Goal: Task Accomplishment & Management: Manage account settings

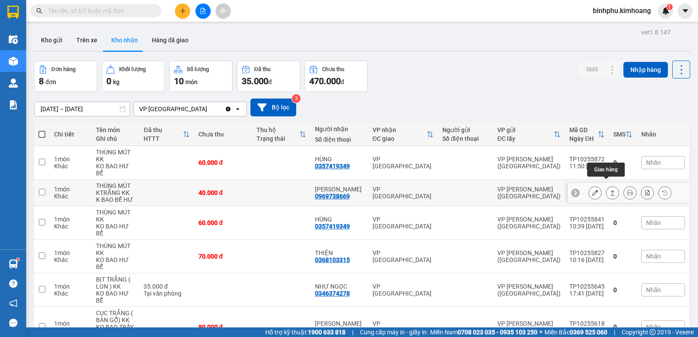
click at [606, 185] on button at bounding box center [612, 192] width 12 height 15
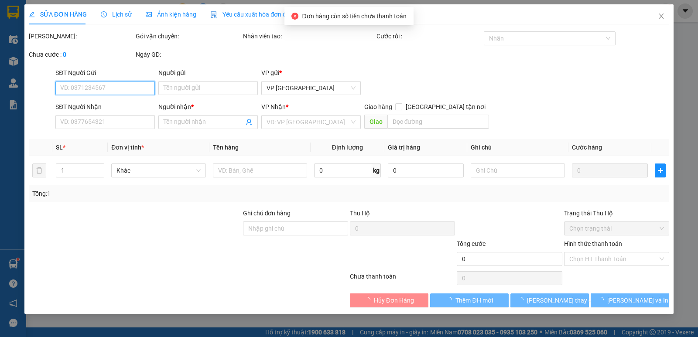
type input "0969738669"
type input "[PERSON_NAME]"
type input "40.000"
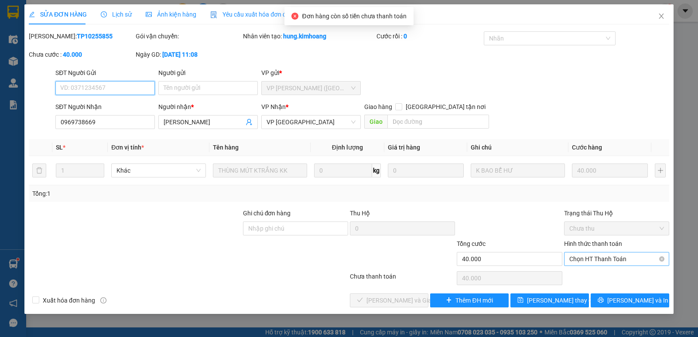
click at [584, 261] on span "Chọn HT Thanh Toán" at bounding box center [616, 259] width 95 height 13
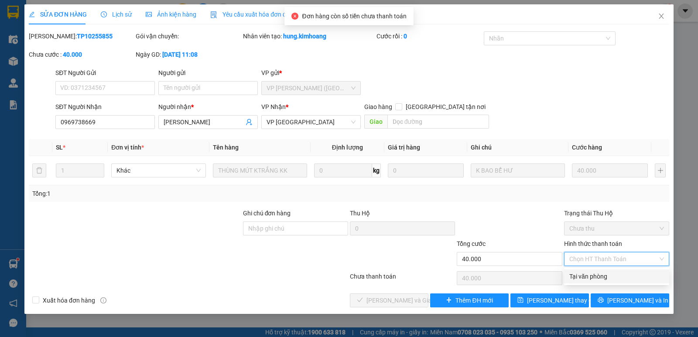
click at [588, 279] on div "Tại văn phòng" at bounding box center [616, 277] width 95 height 10
type input "0"
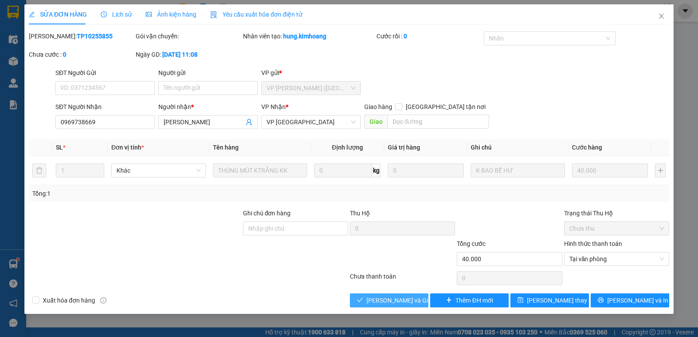
click at [414, 298] on span "[PERSON_NAME] và Giao hàng" at bounding box center [408, 301] width 84 height 10
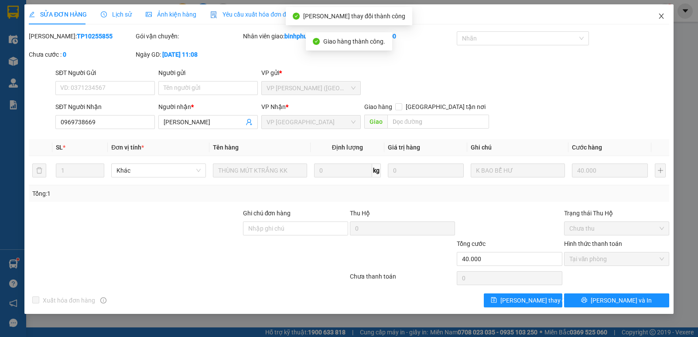
click at [657, 15] on span "Close" at bounding box center [661, 16] width 24 height 24
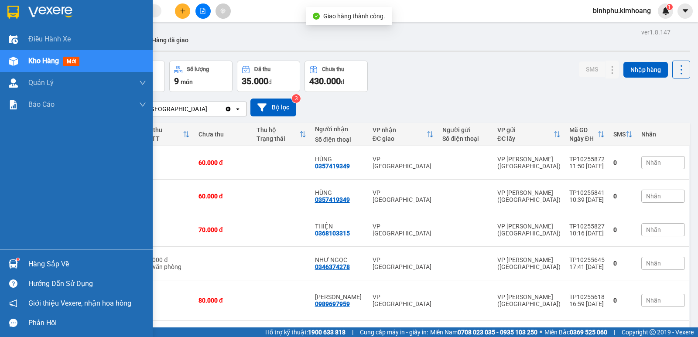
click at [20, 264] on div at bounding box center [13, 263] width 15 height 15
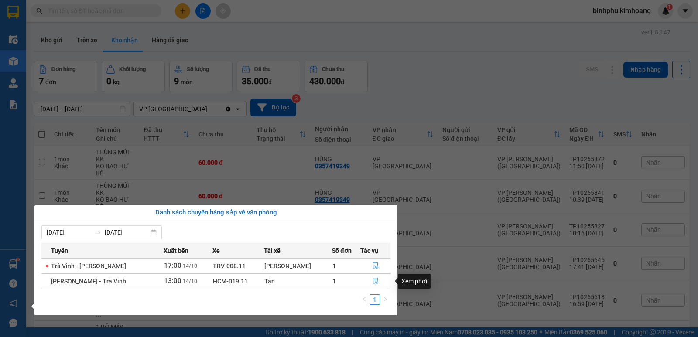
click at [373, 280] on icon "file-done" at bounding box center [376, 281] width 6 height 6
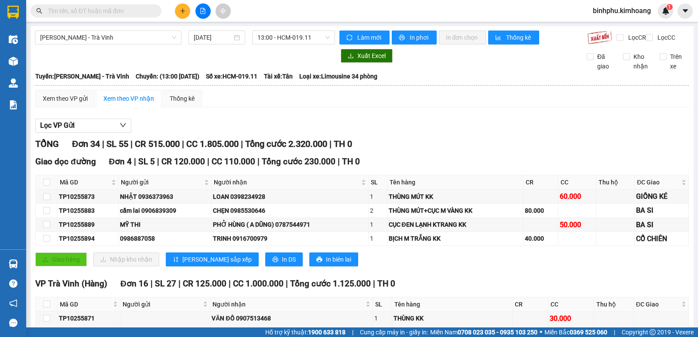
click at [96, 10] on input "text" at bounding box center [99, 11] width 103 height 10
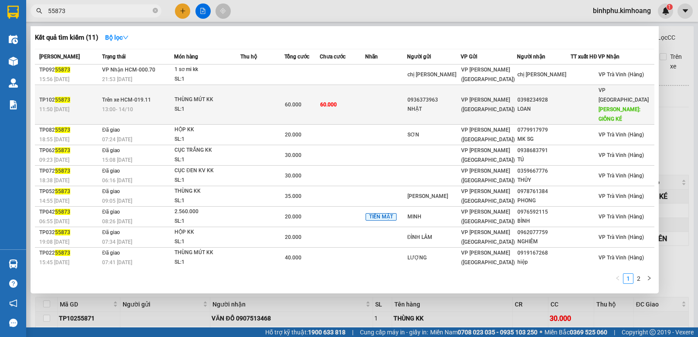
type input "55873"
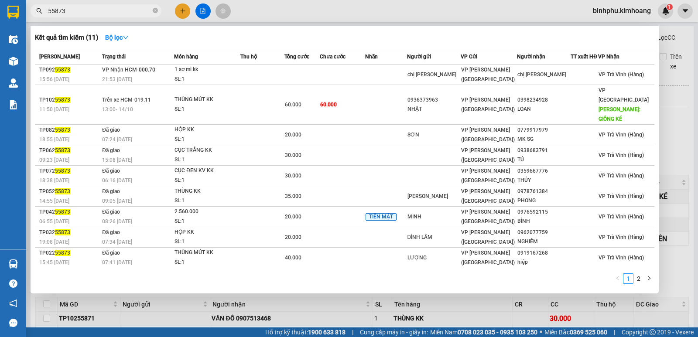
click at [352, 94] on td "60.000" at bounding box center [343, 105] width 46 height 40
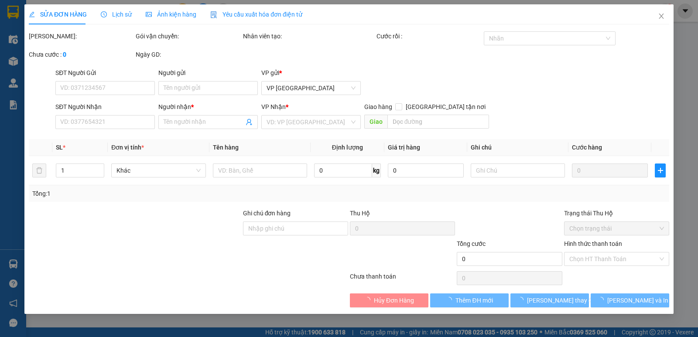
type input "0936373963"
type input "NHẬT"
type input "0398234928"
type input "LOAN"
type input "GIỒNG KÉ"
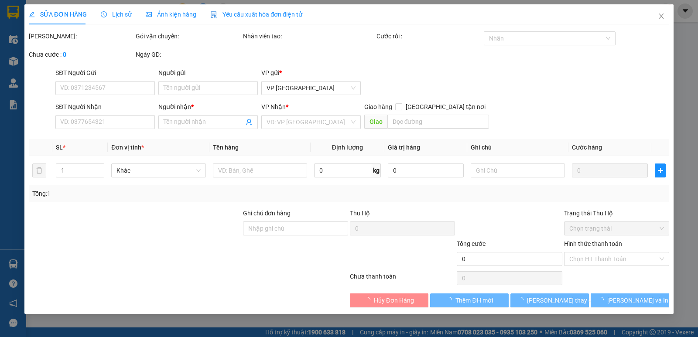
type input "60.000"
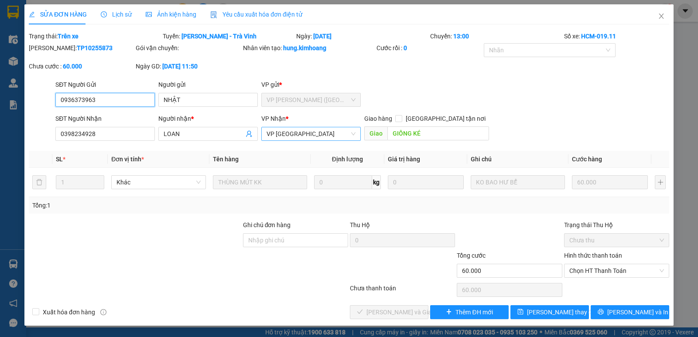
click at [331, 134] on span "VP [GEOGRAPHIC_DATA]" at bounding box center [311, 133] width 89 height 13
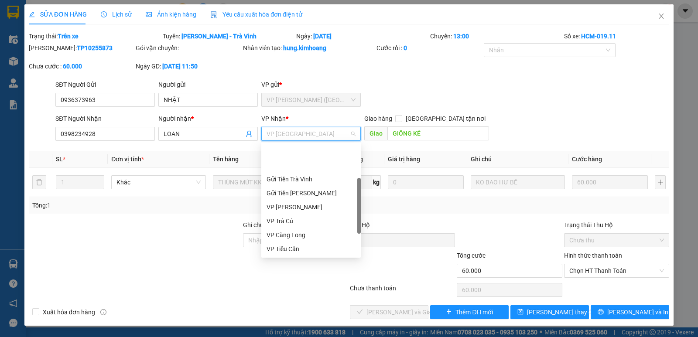
scroll to position [42, 0]
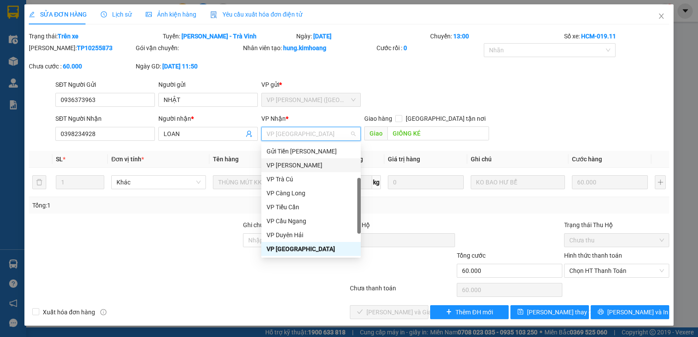
click at [317, 161] on div "VP [PERSON_NAME]" at bounding box center [311, 166] width 89 height 10
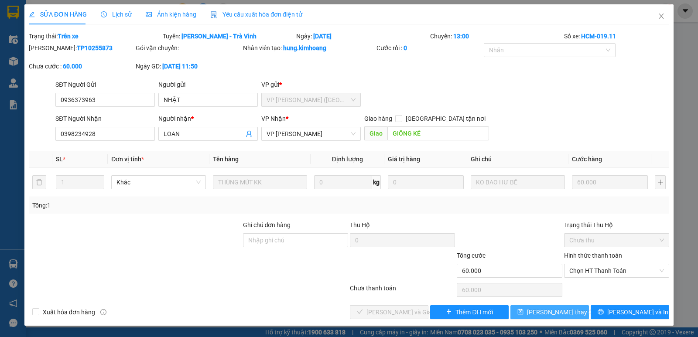
click at [545, 309] on span "[PERSON_NAME] thay đổi" at bounding box center [562, 313] width 70 height 10
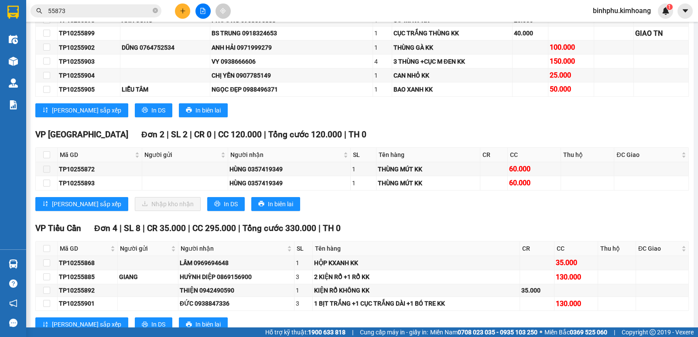
scroll to position [436, 0]
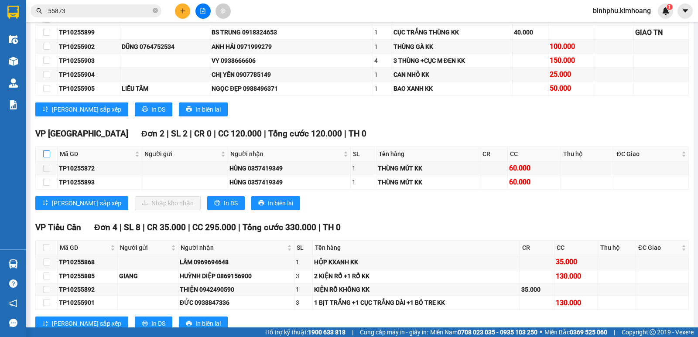
click at [46, 157] on input "checkbox" at bounding box center [46, 153] width 7 height 7
checkbox input "true"
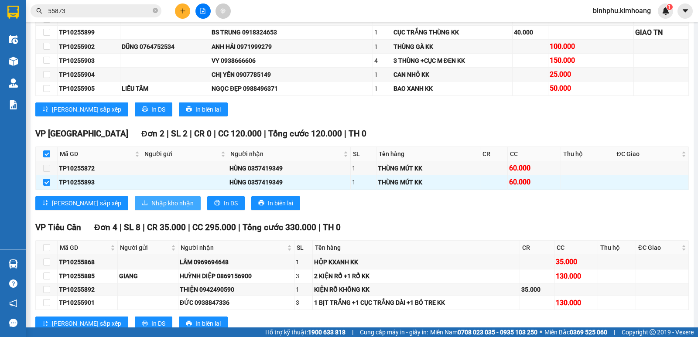
click at [151, 205] on span "Nhập kho nhận" at bounding box center [172, 203] width 42 height 10
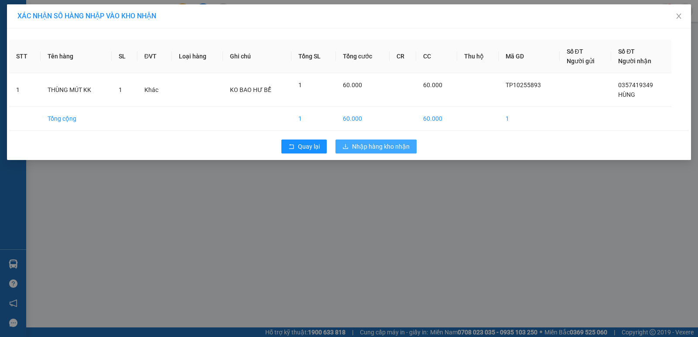
click at [393, 145] on span "Nhập hàng kho nhận" at bounding box center [381, 147] width 58 height 10
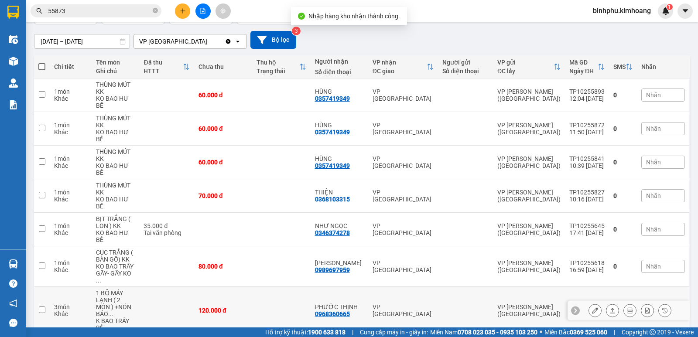
scroll to position [81, 0]
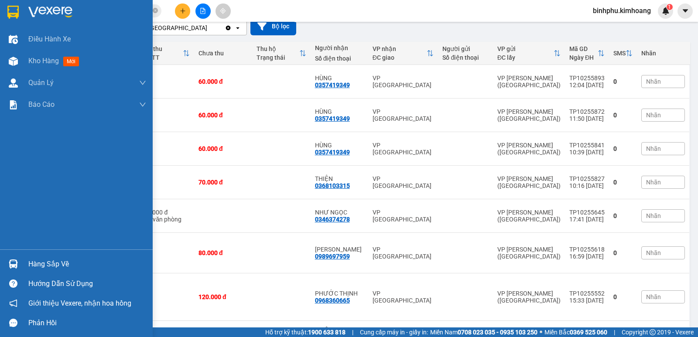
click at [34, 261] on div "Hàng sắp về" at bounding box center [87, 264] width 118 height 13
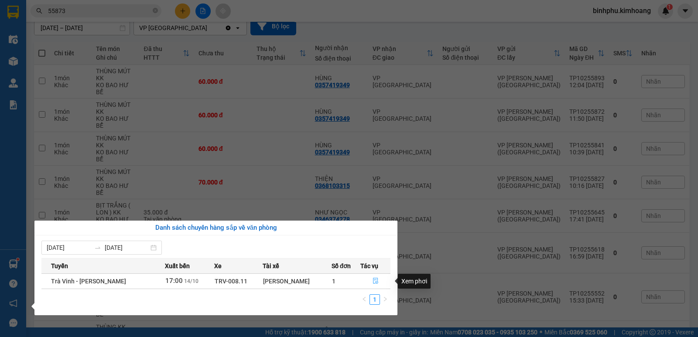
click at [373, 281] on icon "file-done" at bounding box center [376, 281] width 6 height 6
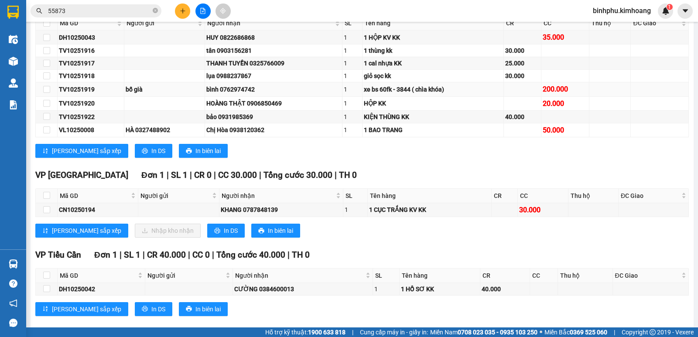
scroll to position [174, 0]
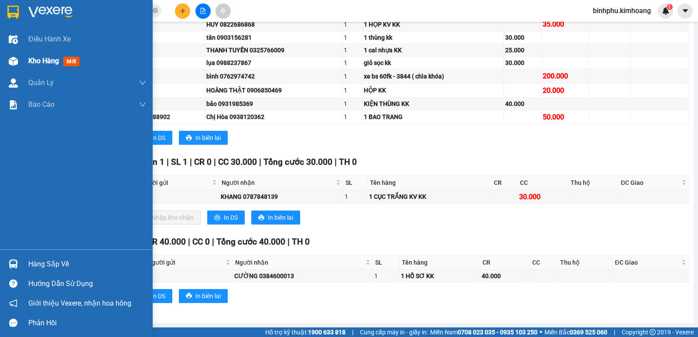
click at [17, 55] on div at bounding box center [13, 61] width 15 height 15
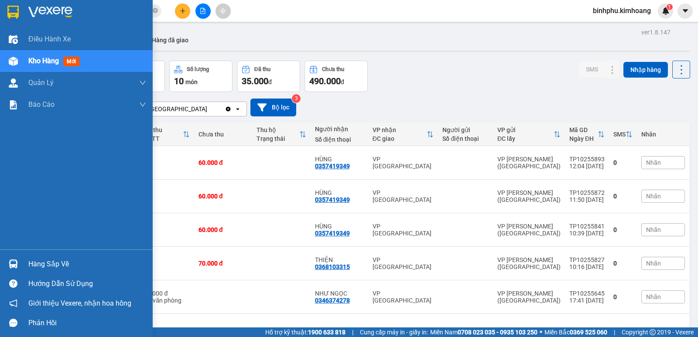
click at [9, 265] on img at bounding box center [13, 264] width 9 height 9
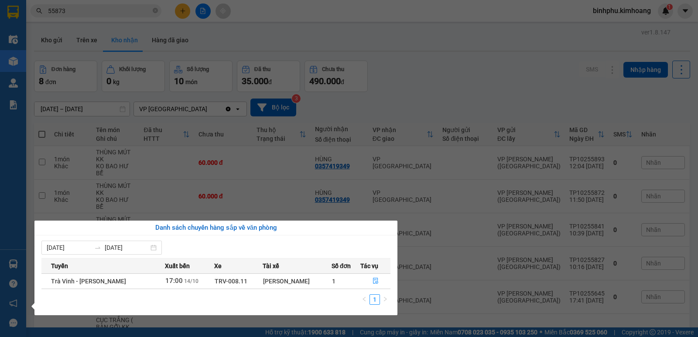
click at [0, 225] on div "Điều hành xe Kho hàng mới Quản [PERSON_NAME] lý chuyến Quản lý khách hàng mới B…" at bounding box center [13, 168] width 26 height 337
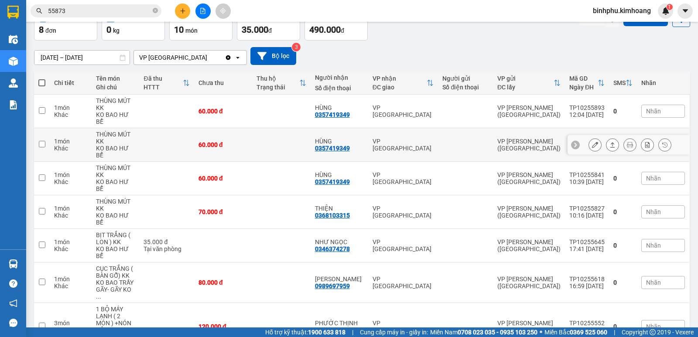
scroll to position [81, 0]
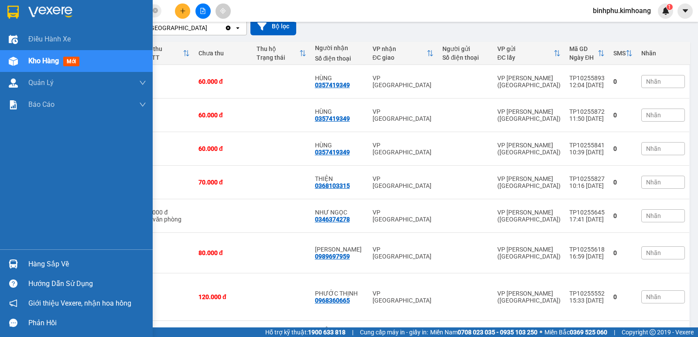
click at [56, 265] on div "Hàng sắp về" at bounding box center [87, 264] width 118 height 13
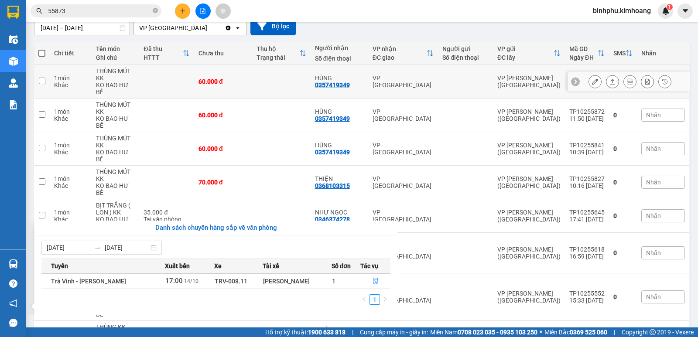
click at [441, 79] on section "Kết quả tìm kiếm ( 11 ) Bộ lọc Mã ĐH Trạng thái Món hàng Thu hộ Tổng cước Chưa …" at bounding box center [349, 168] width 698 height 337
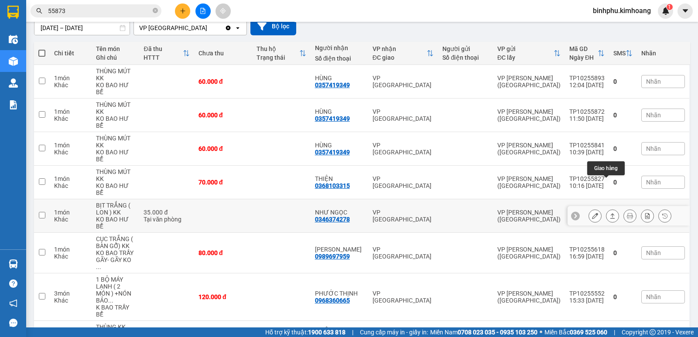
click at [609, 213] on icon at bounding box center [612, 216] width 6 height 6
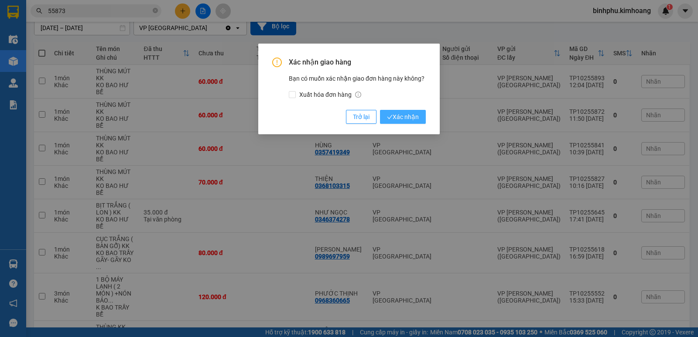
click at [418, 116] on span "Xác nhận" at bounding box center [403, 117] width 32 height 10
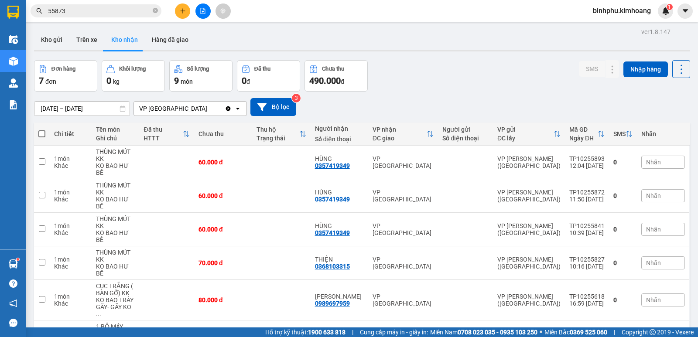
scroll to position [0, 0]
click at [61, 35] on button "Kho gửi" at bounding box center [51, 40] width 35 height 21
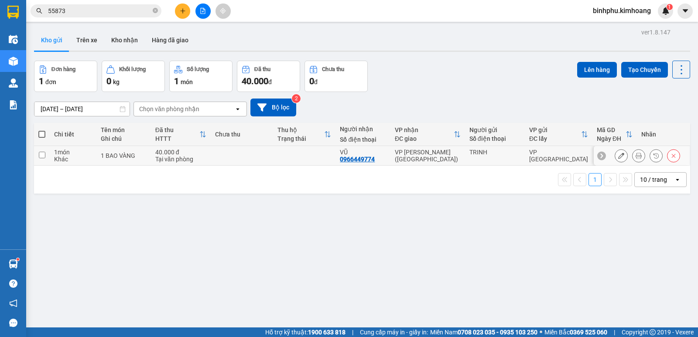
click at [304, 156] on td at bounding box center [304, 156] width 62 height 20
checkbox input "true"
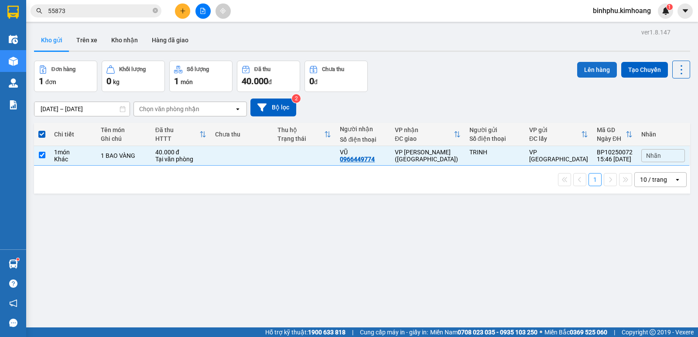
click at [577, 69] on button "Lên hàng" at bounding box center [597, 70] width 40 height 16
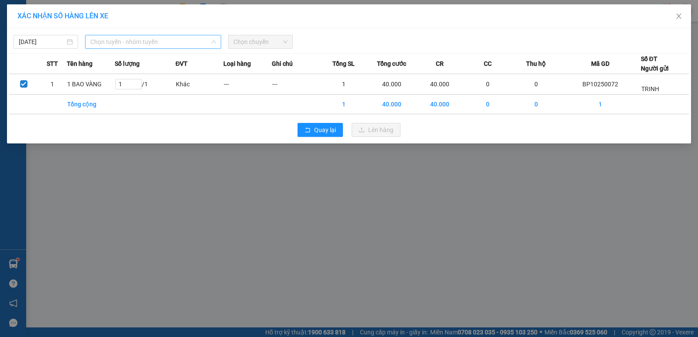
click at [194, 42] on span "Chọn tuyến - nhóm tuyến" at bounding box center [153, 41] width 126 height 13
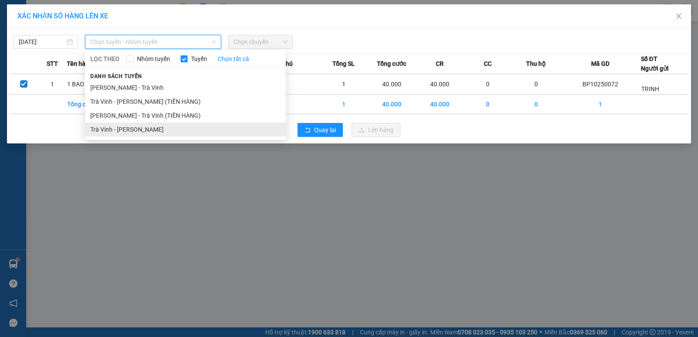
click at [195, 123] on li "Trà Vinh - [PERSON_NAME]" at bounding box center [185, 130] width 201 height 14
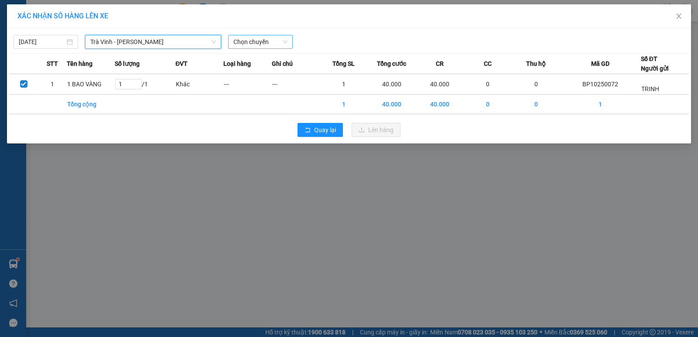
click at [273, 38] on span "Chọn chuyến" at bounding box center [260, 41] width 54 height 13
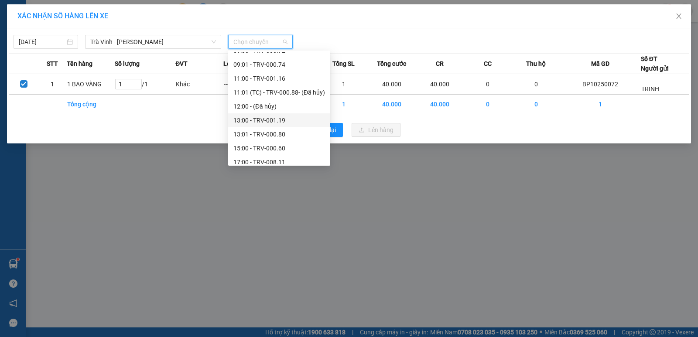
scroll to position [251, 0]
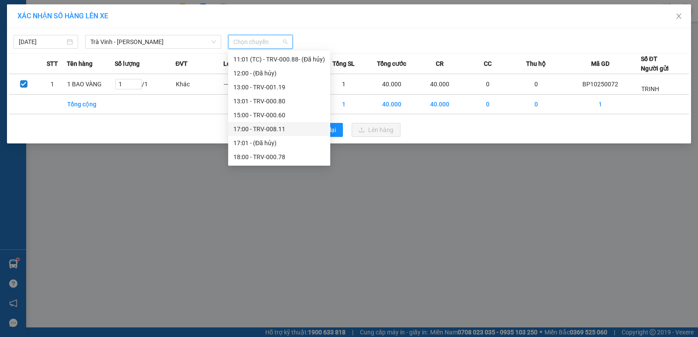
click at [281, 133] on div "17:00 - TRV-008.11" at bounding box center [279, 129] width 92 height 10
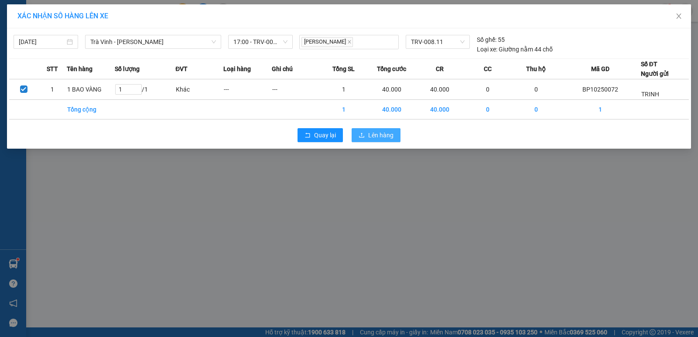
click at [376, 132] on span "Lên hàng" at bounding box center [380, 135] width 25 height 10
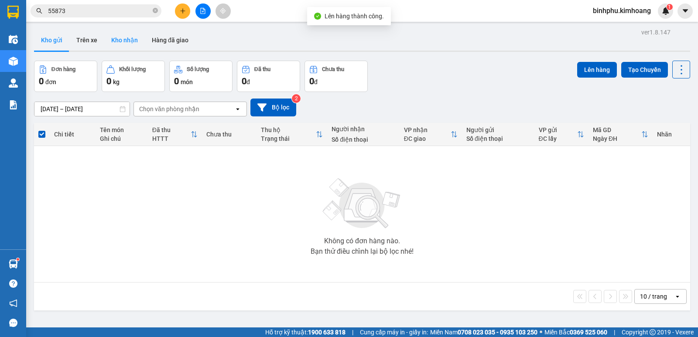
click at [109, 40] on button "Kho nhận" at bounding box center [124, 40] width 41 height 21
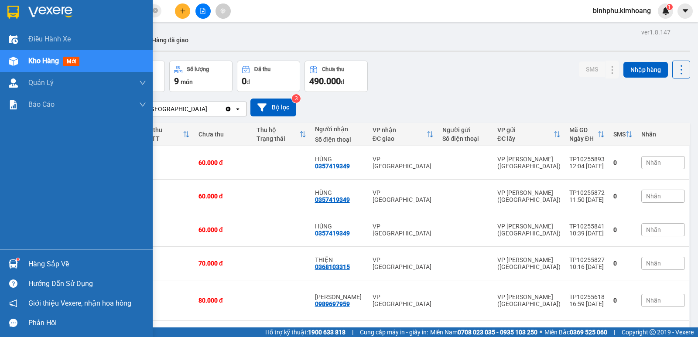
click at [42, 260] on div "Hàng sắp về" at bounding box center [87, 264] width 118 height 13
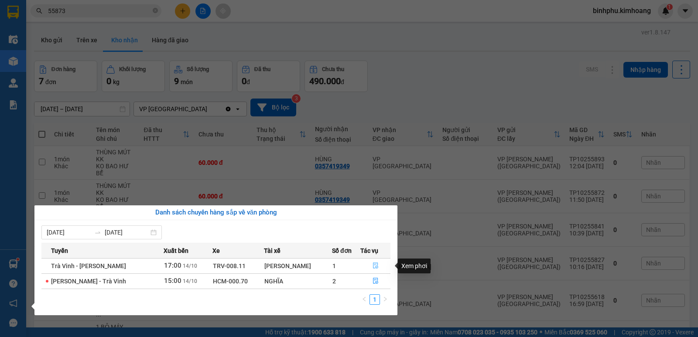
click at [369, 263] on button "button" at bounding box center [375, 266] width 29 height 14
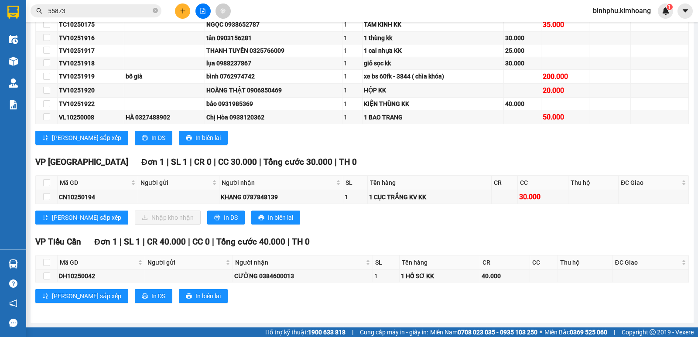
scroll to position [220, 0]
click at [44, 184] on input "checkbox" at bounding box center [46, 182] width 7 height 7
checkbox input "true"
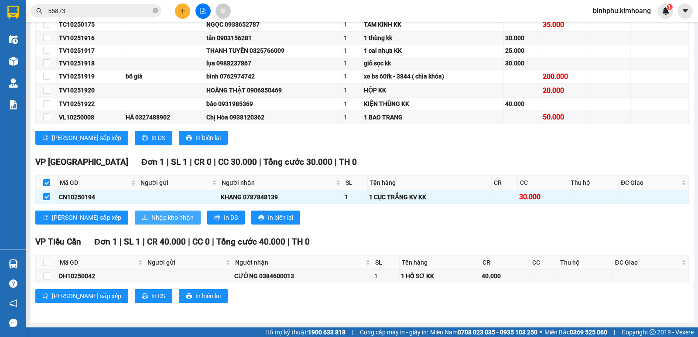
click at [153, 213] on span "Nhập kho nhận" at bounding box center [172, 218] width 42 height 10
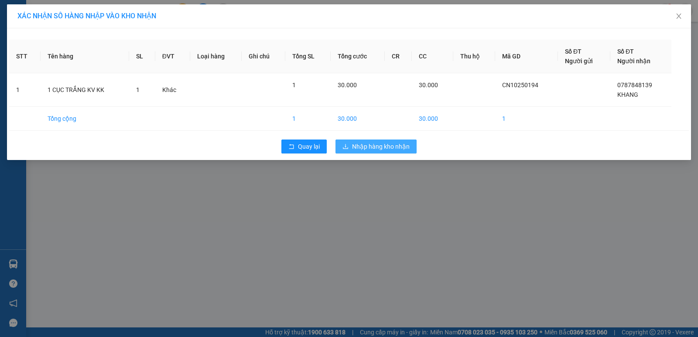
click at [375, 144] on span "Nhập hàng kho nhận" at bounding box center [381, 147] width 58 height 10
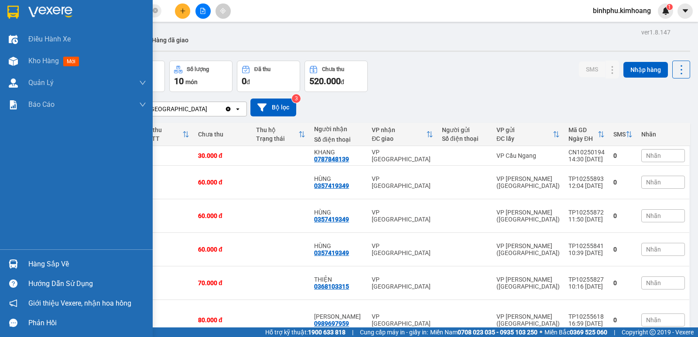
click at [25, 260] on div "Hàng sắp về" at bounding box center [76, 264] width 153 height 20
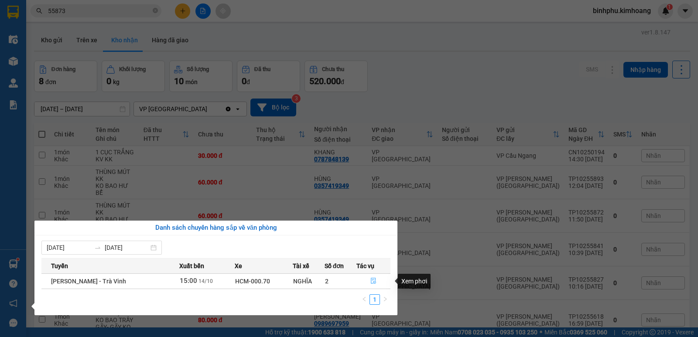
click at [372, 277] on button "button" at bounding box center [373, 281] width 33 height 14
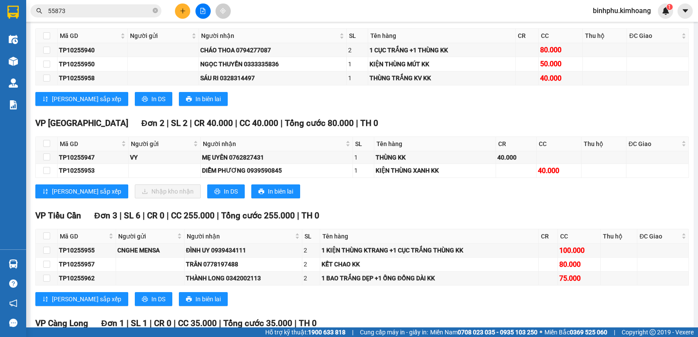
scroll to position [611, 0]
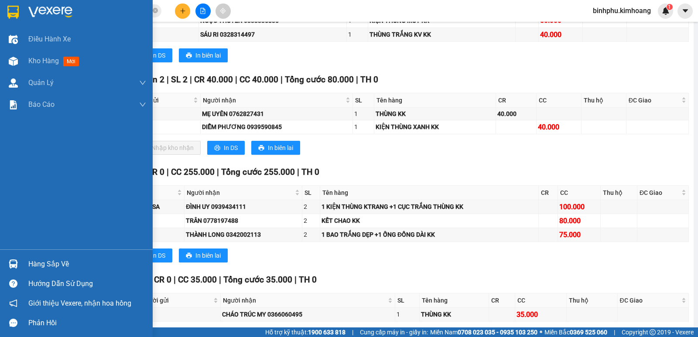
click at [12, 256] on div at bounding box center [13, 263] width 15 height 15
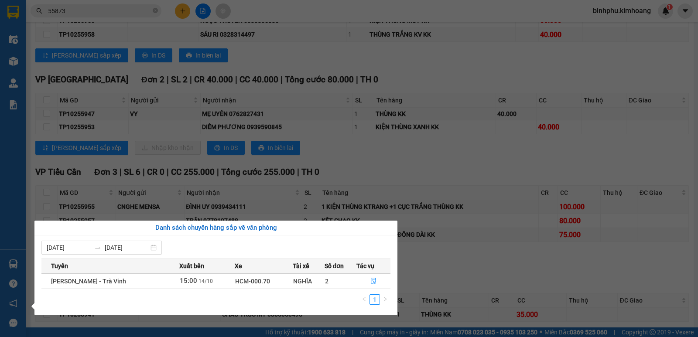
click at [632, 159] on section "Kết quả tìm kiếm ( 11 ) Bộ lọc Mã ĐH Trạng thái Món hàng Thu hộ Tổng cước Chưa …" at bounding box center [349, 168] width 698 height 337
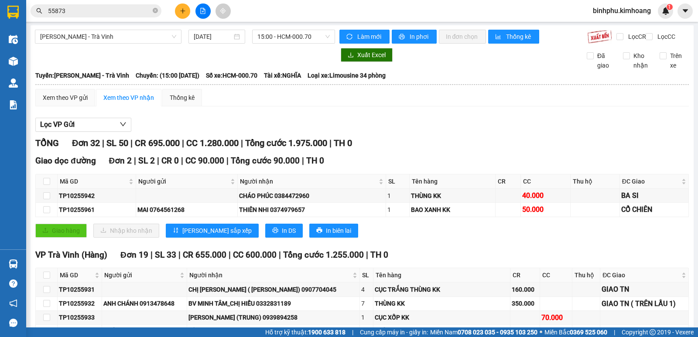
scroll to position [0, 0]
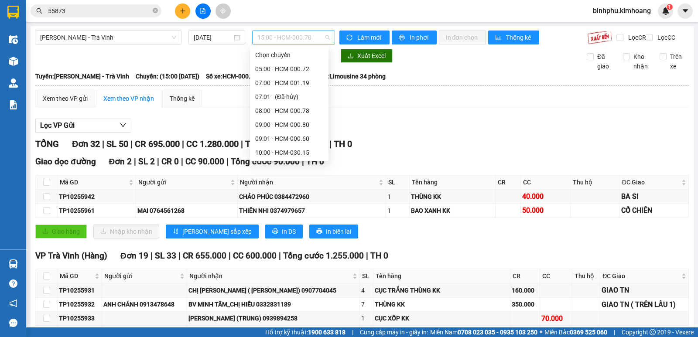
click at [313, 39] on span "15:00 - HCM-000.70" at bounding box center [293, 37] width 72 height 13
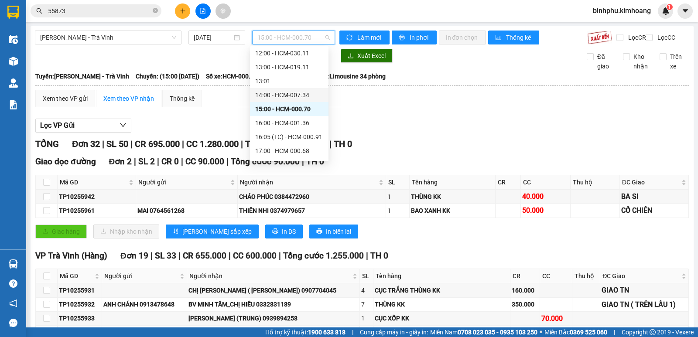
click at [299, 96] on div "14:00 - HCM-007.34" at bounding box center [289, 95] width 68 height 10
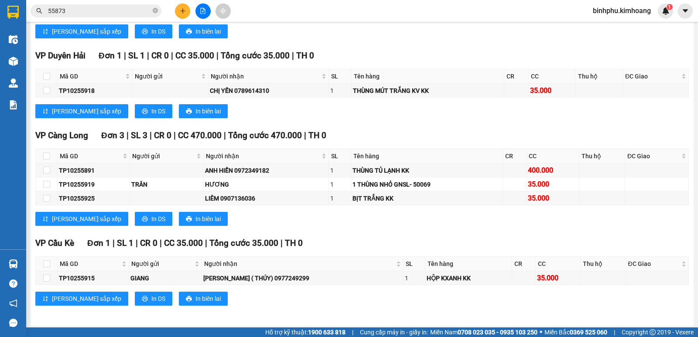
scroll to position [681, 0]
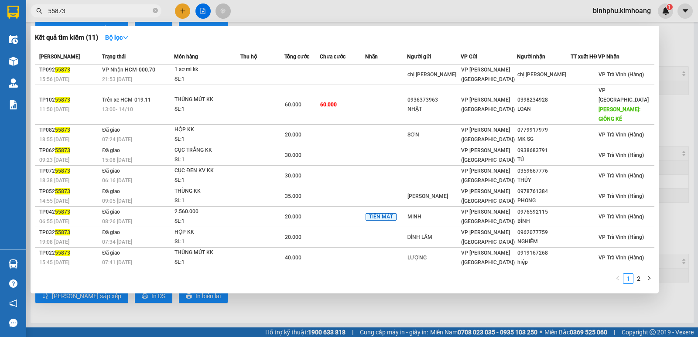
click at [95, 13] on input "55873" at bounding box center [99, 11] width 103 height 10
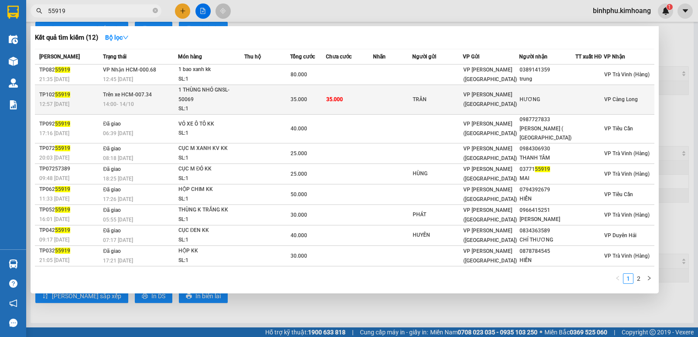
type input "55919"
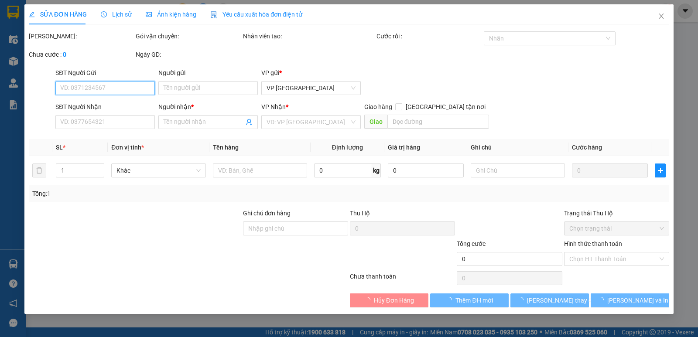
type input "TRÂN"
type input "HƯƠNG"
type input "35.000"
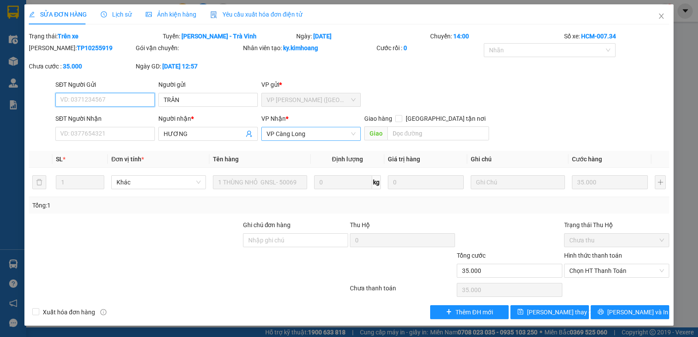
click at [334, 132] on span "VP Càng Long" at bounding box center [311, 133] width 89 height 13
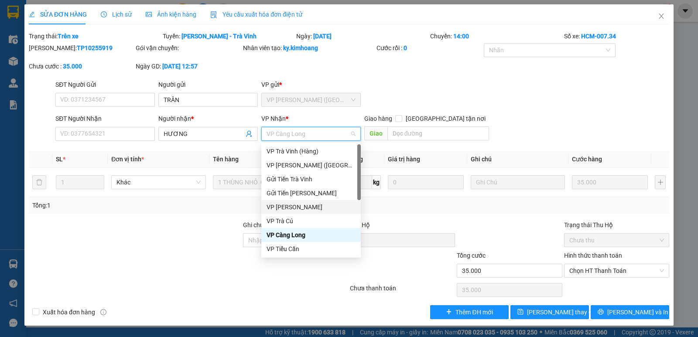
scroll to position [70, 0]
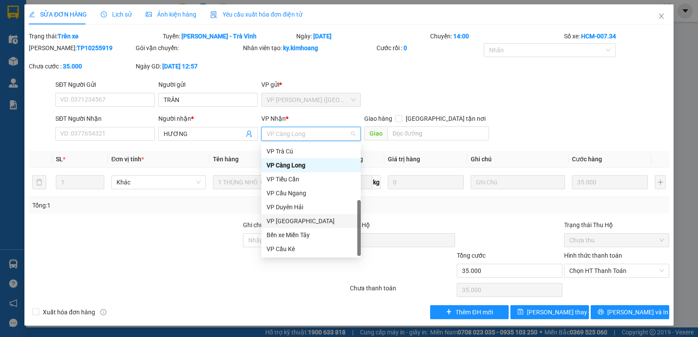
click at [291, 223] on div "VP [GEOGRAPHIC_DATA]" at bounding box center [311, 221] width 89 height 10
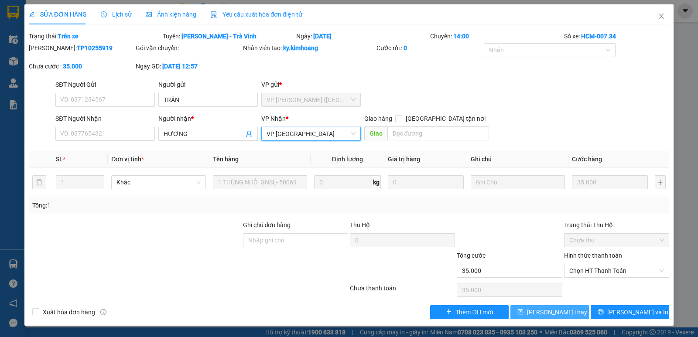
click at [524, 310] on button "[PERSON_NAME] thay đổi" at bounding box center [549, 312] width 79 height 14
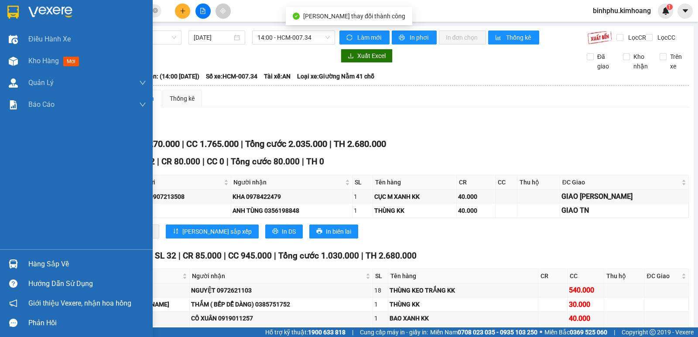
click at [25, 58] on div "Kho hàng mới" at bounding box center [76, 61] width 153 height 22
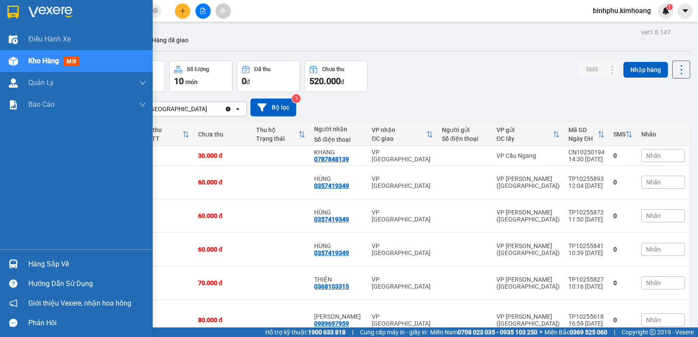
click at [12, 261] on img at bounding box center [13, 264] width 9 height 9
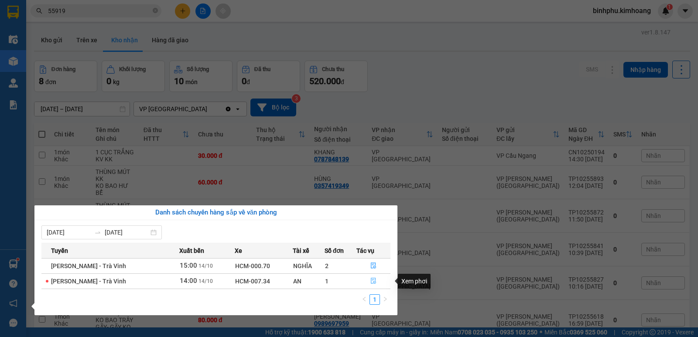
click at [369, 280] on button "button" at bounding box center [373, 281] width 33 height 14
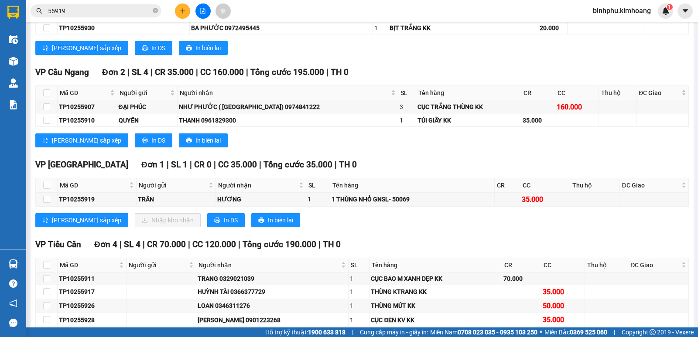
scroll to position [523, 0]
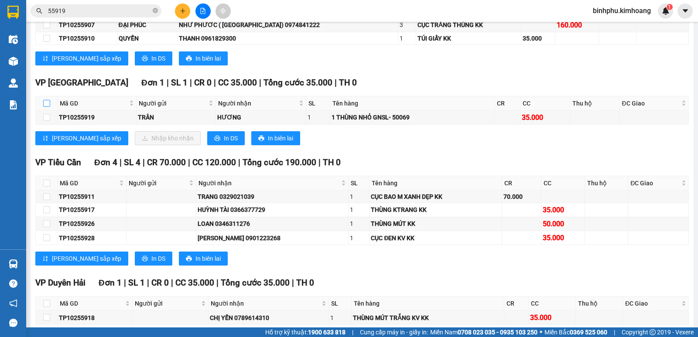
click at [48, 107] on input "checkbox" at bounding box center [46, 103] width 7 height 7
checkbox input "true"
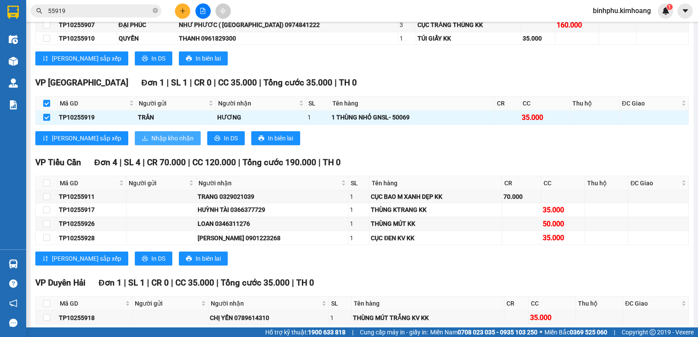
click at [151, 143] on span "Nhập kho nhận" at bounding box center [172, 138] width 42 height 10
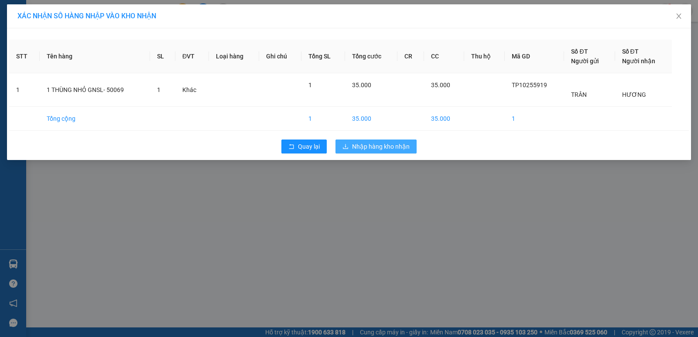
click at [369, 148] on span "Nhập hàng kho nhận" at bounding box center [381, 147] width 58 height 10
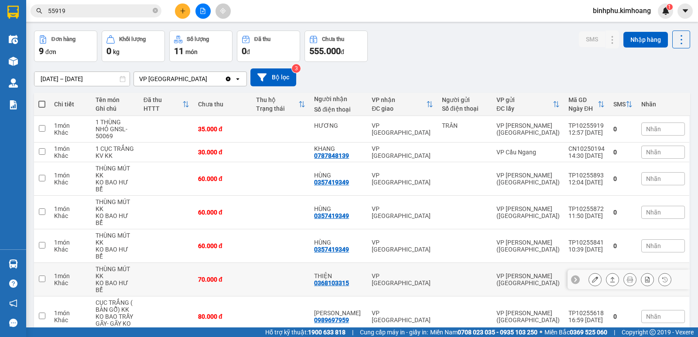
scroll to position [94, 0]
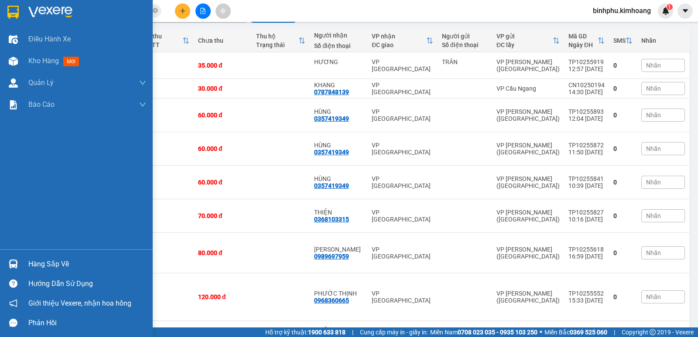
click at [19, 265] on div at bounding box center [13, 263] width 15 height 15
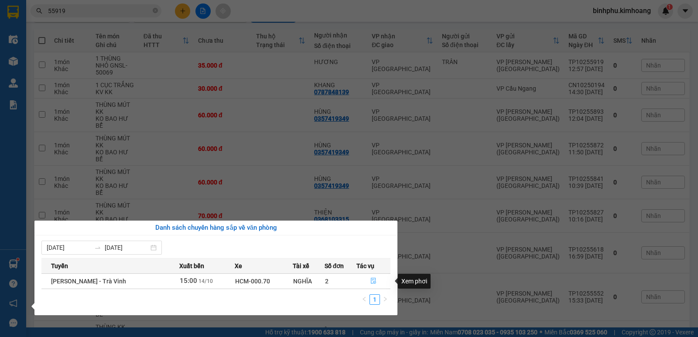
click at [373, 277] on button "button" at bounding box center [373, 281] width 33 height 14
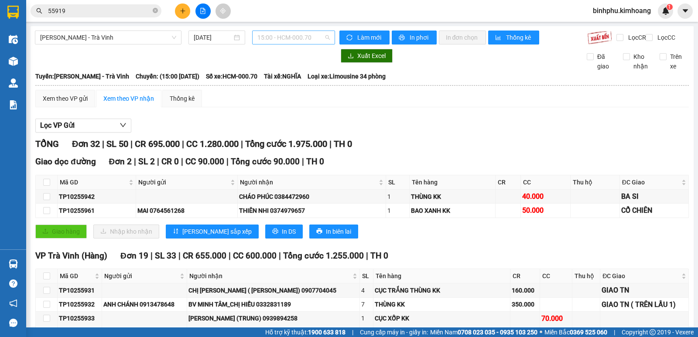
click at [311, 38] on span "15:00 - HCM-000.70" at bounding box center [293, 37] width 72 height 13
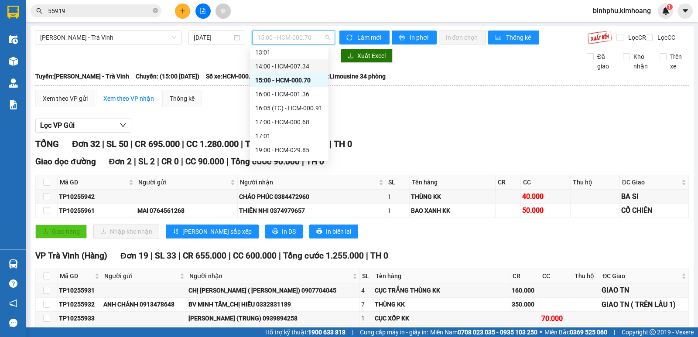
scroll to position [181, 0]
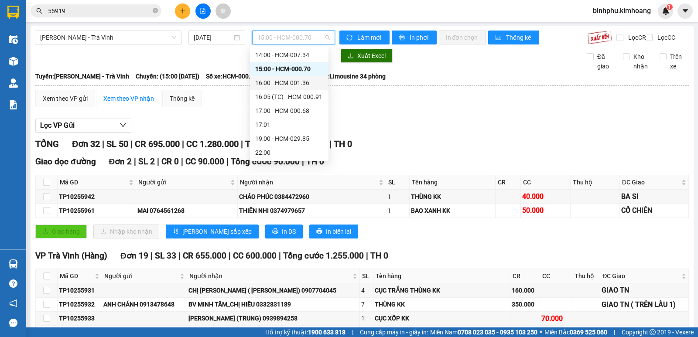
click at [297, 80] on div "16:00 - HCM-001.36" at bounding box center [289, 83] width 68 height 10
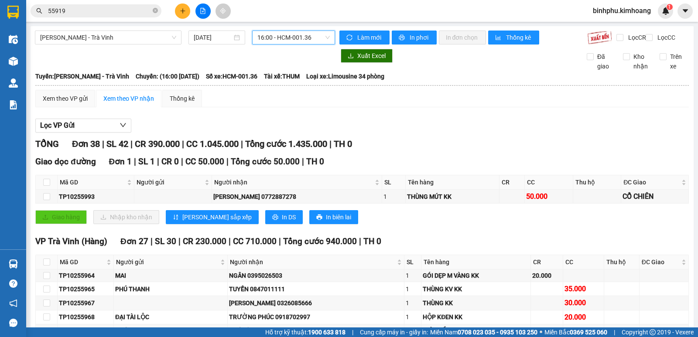
click at [318, 40] on span "16:00 - HCM-001.36" at bounding box center [293, 37] width 72 height 13
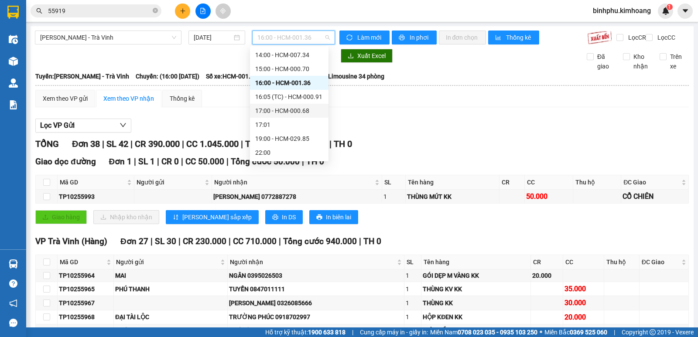
click at [285, 105] on div "17:00 - HCM-000.68" at bounding box center [289, 111] width 79 height 14
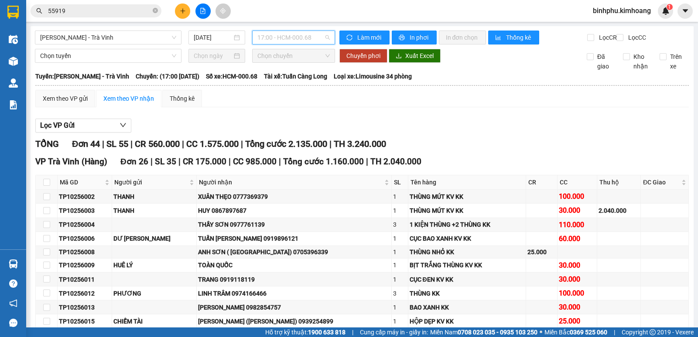
click at [311, 34] on span "17:00 - HCM-000.68" at bounding box center [293, 37] width 72 height 13
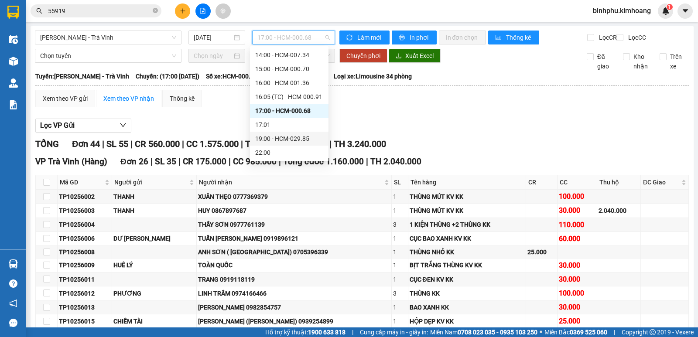
click at [285, 141] on div "19:00 - HCM-029.85" at bounding box center [289, 139] width 68 height 10
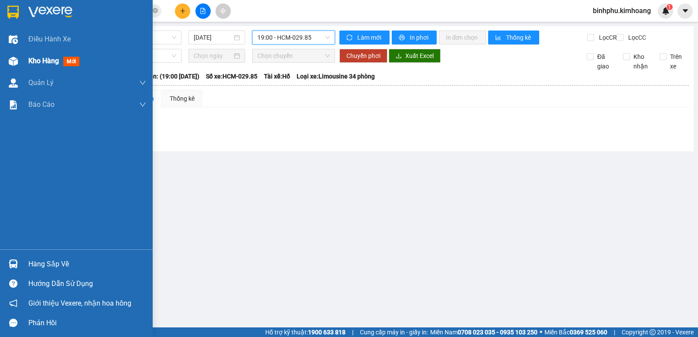
click at [39, 55] on div "Kho hàng mới" at bounding box center [87, 61] width 118 height 22
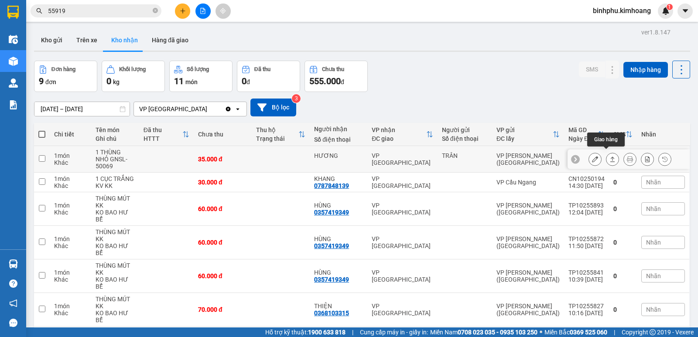
click at [610, 157] on icon at bounding box center [612, 159] width 5 height 5
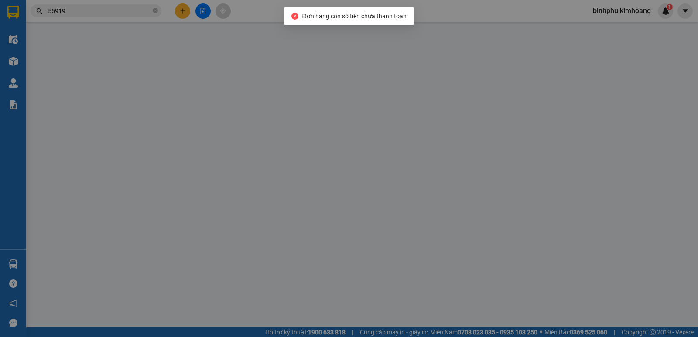
type input "TRÂN"
type input "HƯƠNG"
type input "35.000"
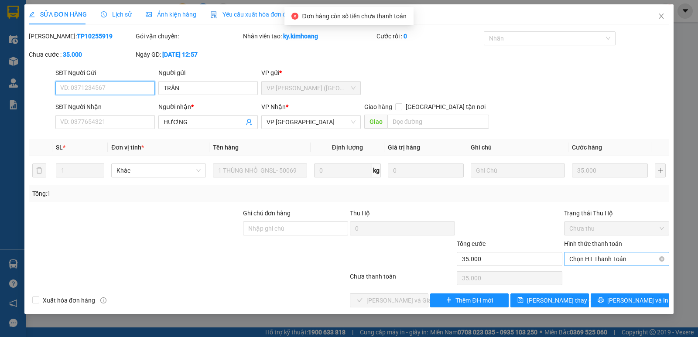
click at [608, 264] on span "Chọn HT Thanh Toán" at bounding box center [616, 259] width 95 height 13
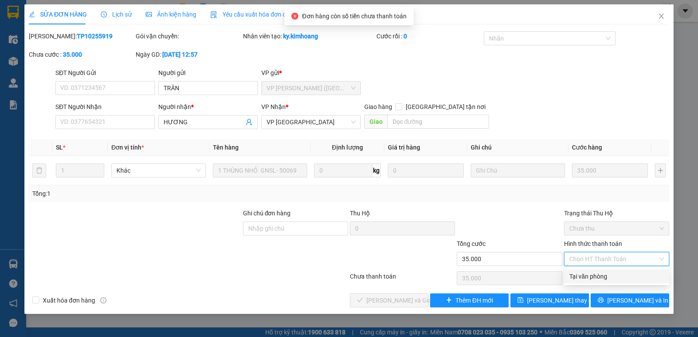
click at [613, 278] on div "Tại văn phòng" at bounding box center [616, 277] width 95 height 10
type input "0"
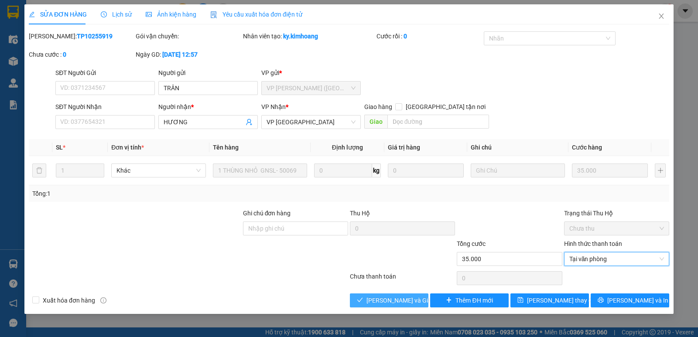
click at [406, 301] on span "[PERSON_NAME] và Giao hàng" at bounding box center [408, 301] width 84 height 10
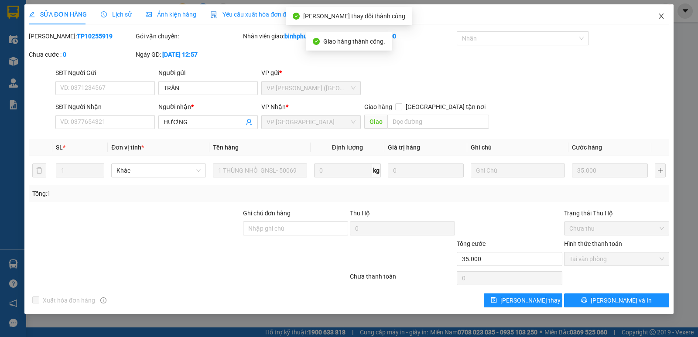
click at [662, 14] on icon "close" at bounding box center [661, 16] width 7 height 7
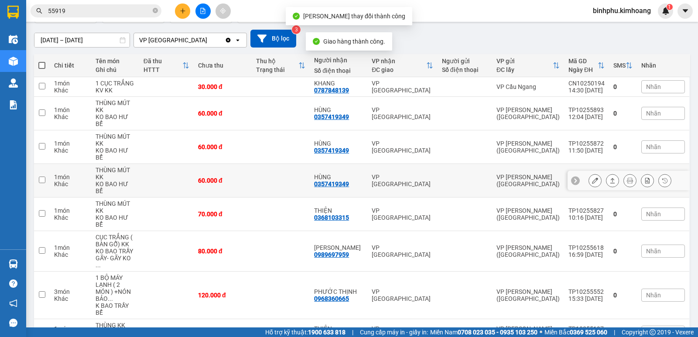
scroll to position [74, 0]
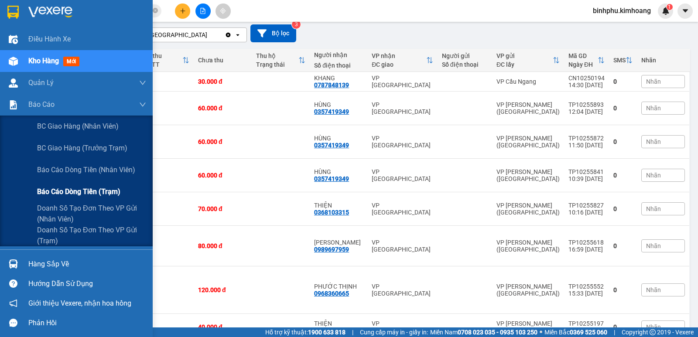
click at [58, 193] on span "Báo cáo dòng tiền (trạm)" at bounding box center [78, 191] width 83 height 11
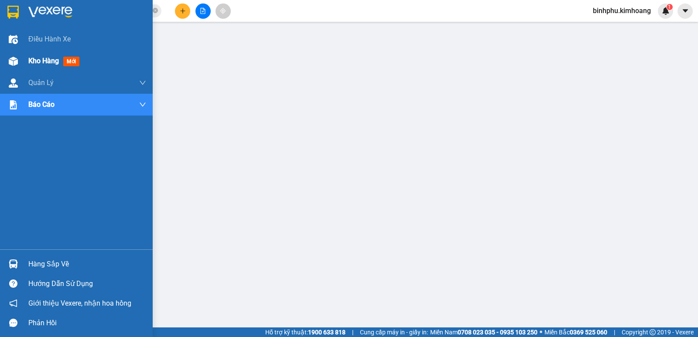
click at [27, 62] on div "Kho hàng mới" at bounding box center [76, 61] width 153 height 22
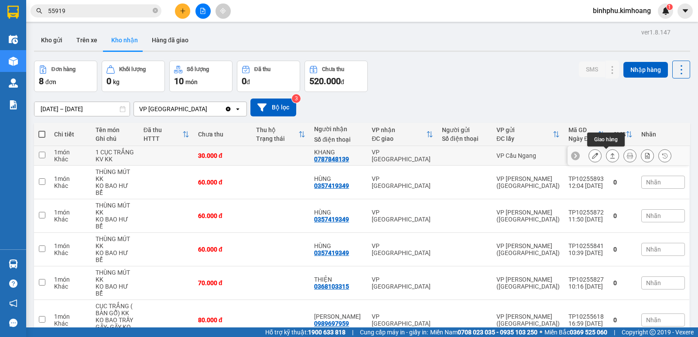
click at [609, 154] on icon at bounding box center [612, 156] width 6 height 6
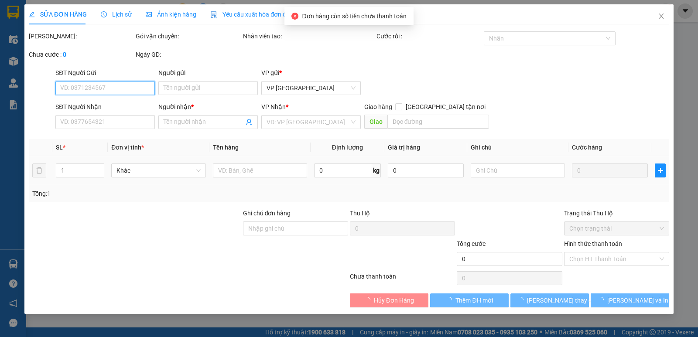
type input "0787848139"
type input "KHANG"
type input "30.000"
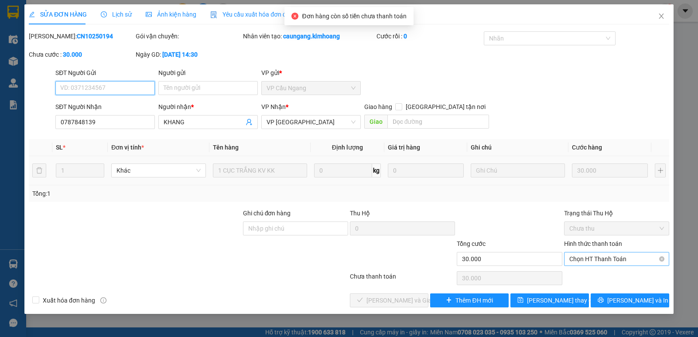
click at [595, 255] on span "Chọn HT Thanh Toán" at bounding box center [616, 259] width 95 height 13
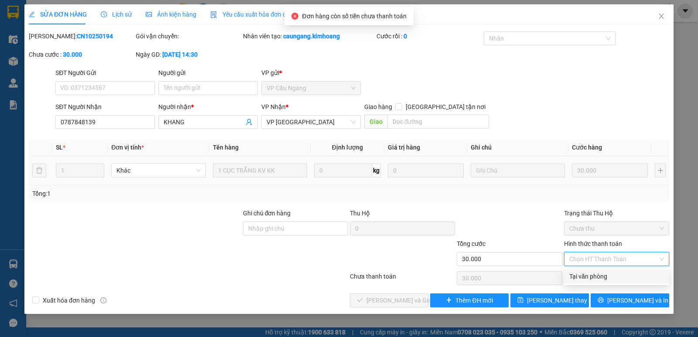
click at [610, 270] on div "Tại văn phòng" at bounding box center [616, 277] width 105 height 14
type input "0"
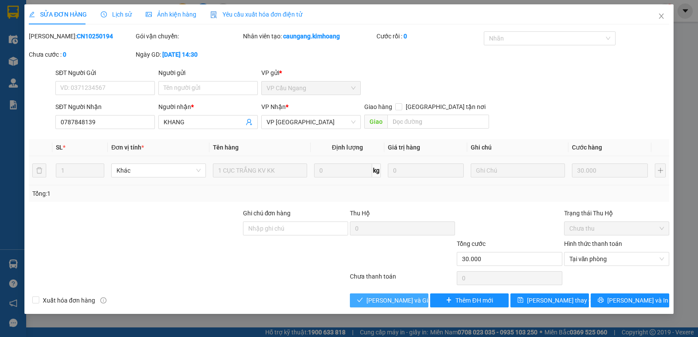
click at [399, 296] on span "[PERSON_NAME] và Giao hàng" at bounding box center [408, 301] width 84 height 10
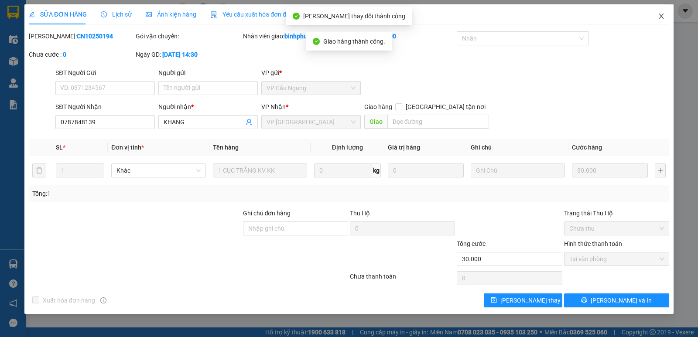
click at [656, 15] on span "Close" at bounding box center [661, 16] width 24 height 24
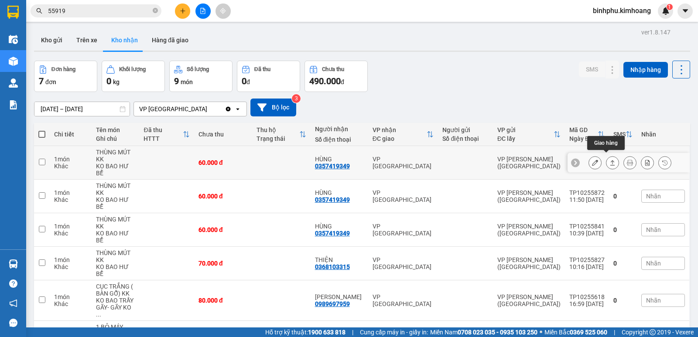
click at [609, 160] on icon at bounding box center [612, 163] width 6 height 6
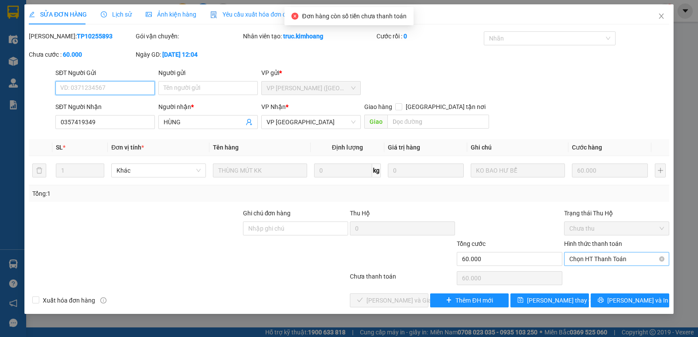
click at [622, 261] on span "Chọn HT Thanh Toán" at bounding box center [616, 259] width 95 height 13
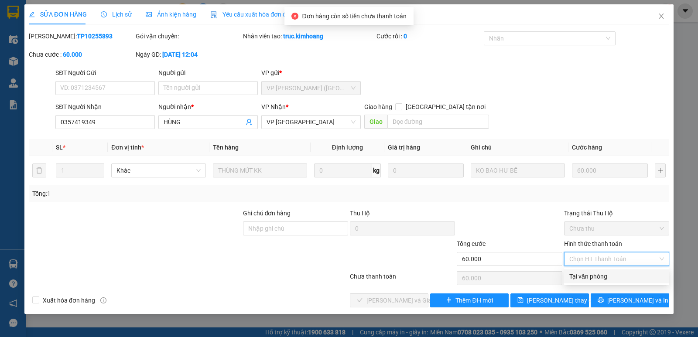
drag, startPoint x: 620, startPoint y: 273, endPoint x: 610, endPoint y: 276, distance: 10.4
click at [620, 273] on div "Tại văn phòng" at bounding box center [616, 277] width 95 height 10
type input "0"
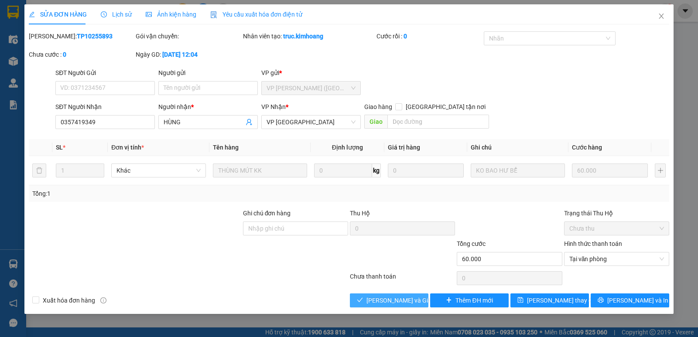
click at [400, 294] on button "[PERSON_NAME] và Giao hàng" at bounding box center [389, 301] width 79 height 14
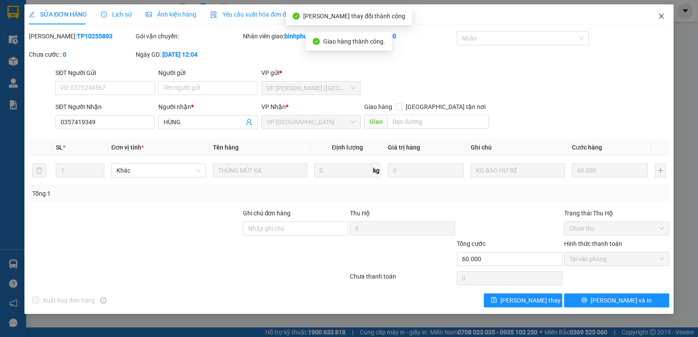
click at [658, 15] on icon "close" at bounding box center [661, 16] width 7 height 7
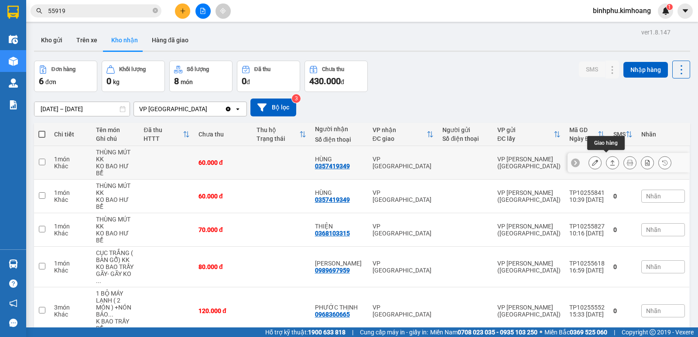
click at [610, 160] on icon at bounding box center [612, 162] width 5 height 5
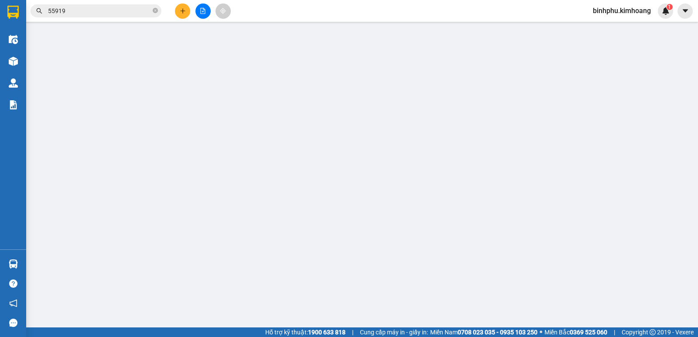
type input "0357419349"
type input "HÙNG"
type input "60.000"
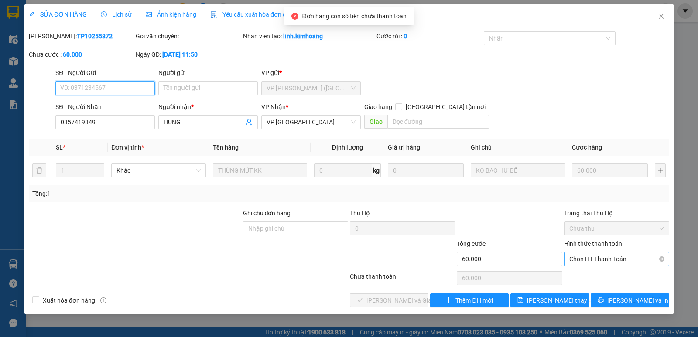
click at [602, 254] on span "Chọn HT Thanh Toán" at bounding box center [616, 259] width 95 height 13
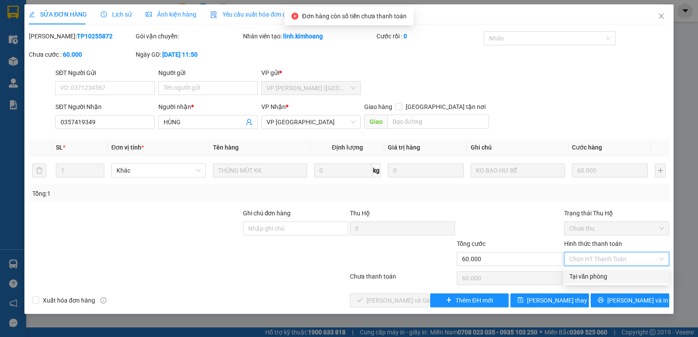
click at [606, 276] on div "Tại văn phòng" at bounding box center [616, 277] width 95 height 10
type input "0"
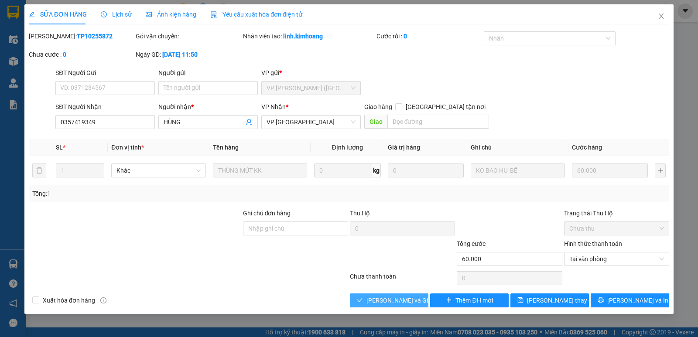
click at [413, 296] on span "[PERSON_NAME] và Giao hàng" at bounding box center [408, 301] width 84 height 10
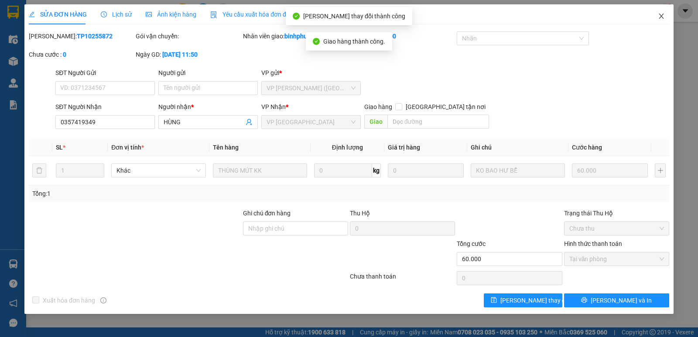
click at [660, 17] on icon "close" at bounding box center [661, 16] width 7 height 7
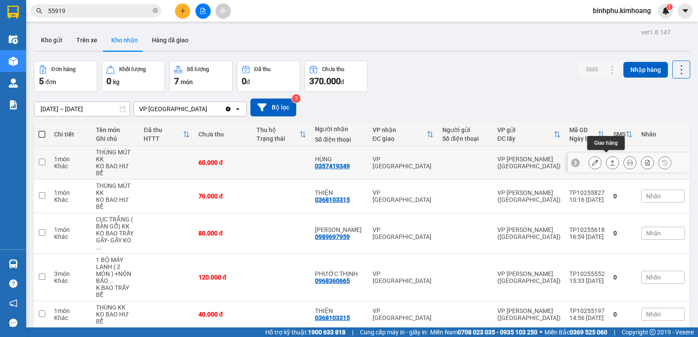
click at [606, 155] on button at bounding box center [612, 162] width 12 height 15
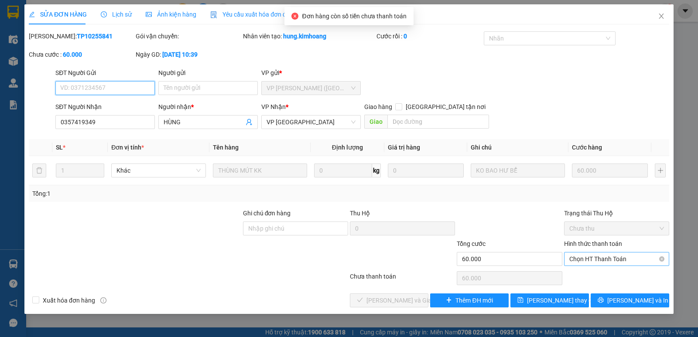
click at [582, 253] on span "Chọn HT Thanh Toán" at bounding box center [616, 259] width 95 height 13
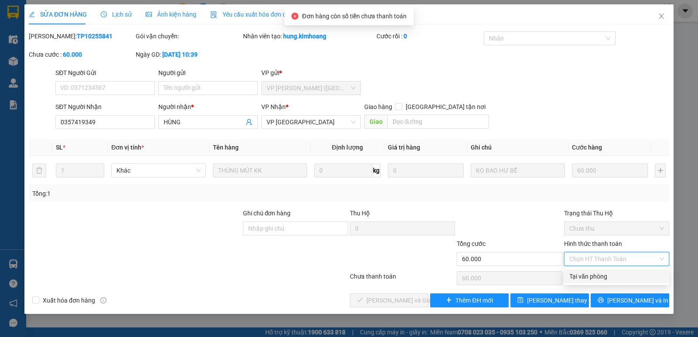
click at [578, 274] on div "Tại văn phòng" at bounding box center [616, 277] width 95 height 10
type input "0"
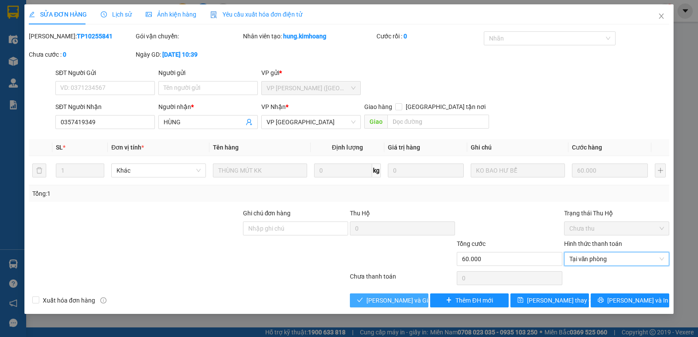
click at [400, 304] on span "[PERSON_NAME] và Giao hàng" at bounding box center [408, 301] width 84 height 10
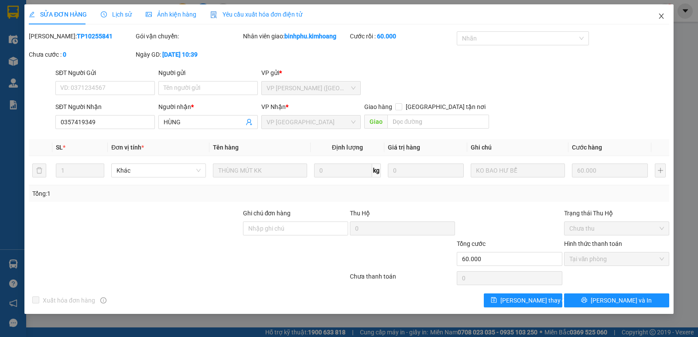
click at [666, 9] on span "Close" at bounding box center [661, 16] width 24 height 24
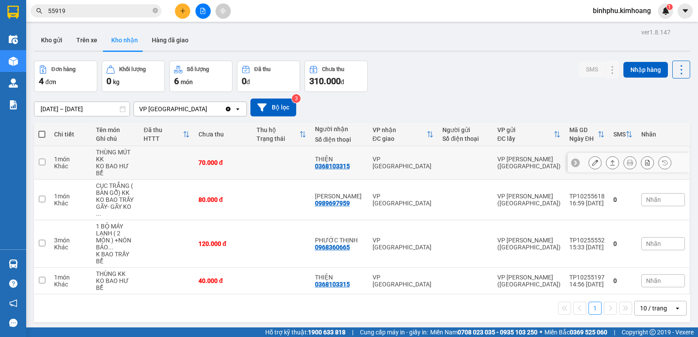
drag, startPoint x: 136, startPoint y: 155, endPoint x: 296, endPoint y: 291, distance: 209.5
click at [296, 294] on div "1 10 / trang open" at bounding box center [362, 308] width 656 height 28
click at [610, 160] on icon at bounding box center [612, 162] width 5 height 5
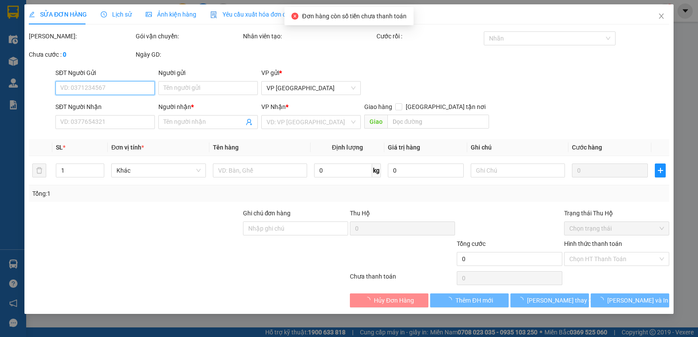
type input "0368103315"
type input "THIỆN"
type input "70.000"
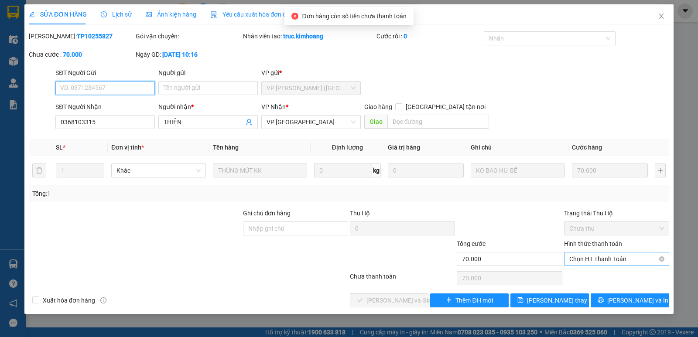
click at [581, 261] on span "Chọn HT Thanh Toán" at bounding box center [616, 259] width 95 height 13
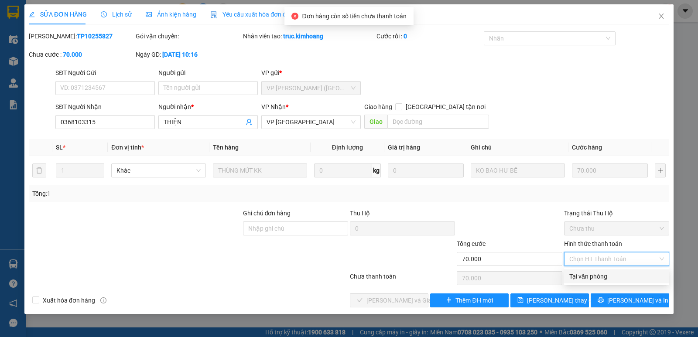
drag, startPoint x: 584, startPoint y: 275, endPoint x: 568, endPoint y: 270, distance: 16.4
click at [583, 275] on div "Tại văn phòng" at bounding box center [616, 277] width 95 height 10
type input "0"
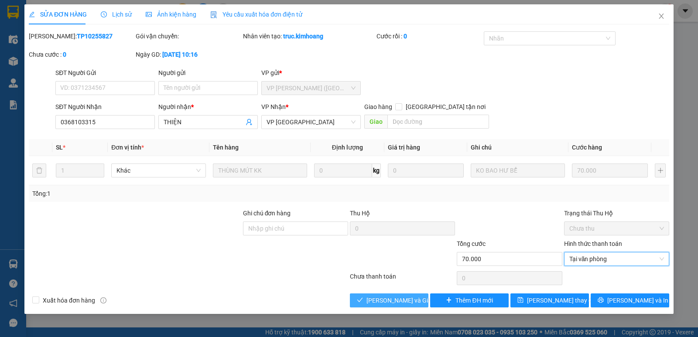
click at [404, 301] on span "[PERSON_NAME] và Giao hàng" at bounding box center [408, 301] width 84 height 10
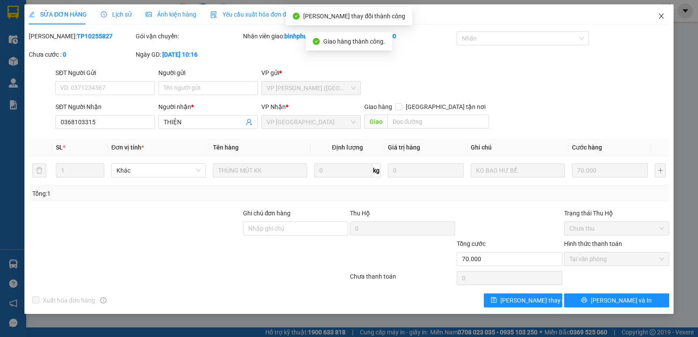
click at [661, 14] on icon "close" at bounding box center [661, 16] width 7 height 7
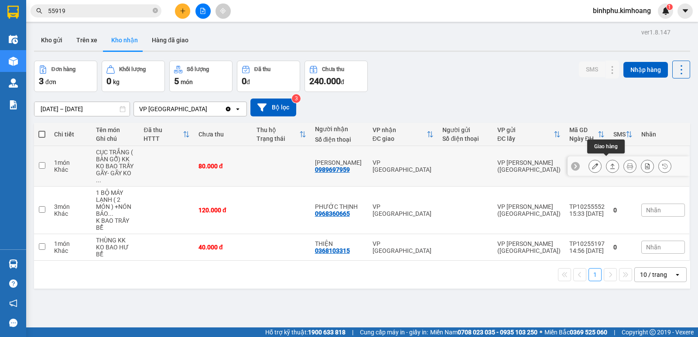
click at [606, 159] on button at bounding box center [612, 166] width 12 height 15
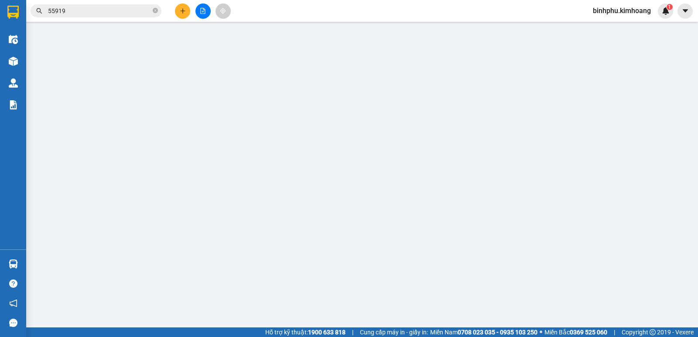
type input "0989697959"
type input "[PERSON_NAME]"
type input "80.000"
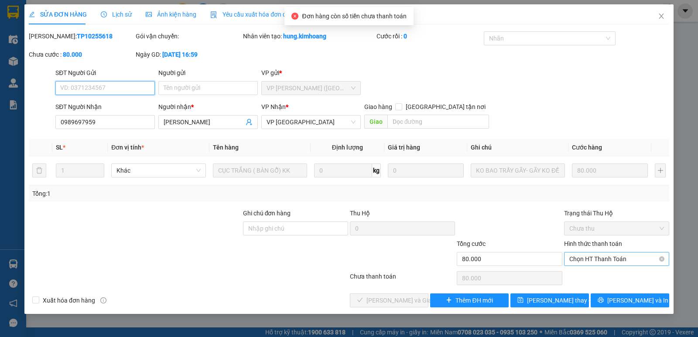
click at [587, 260] on span "Chọn HT Thanh Toán" at bounding box center [616, 259] width 95 height 13
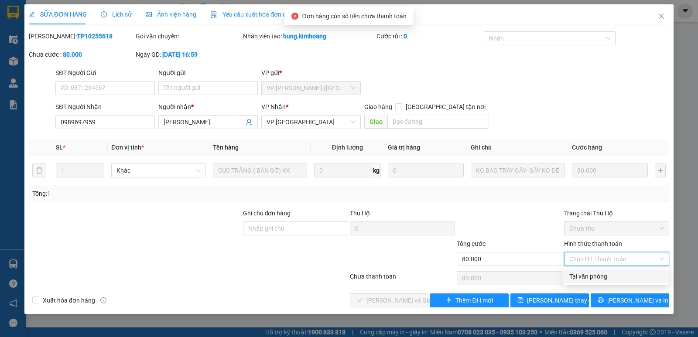
click at [584, 276] on div "Tại văn phòng" at bounding box center [616, 277] width 95 height 10
type input "0"
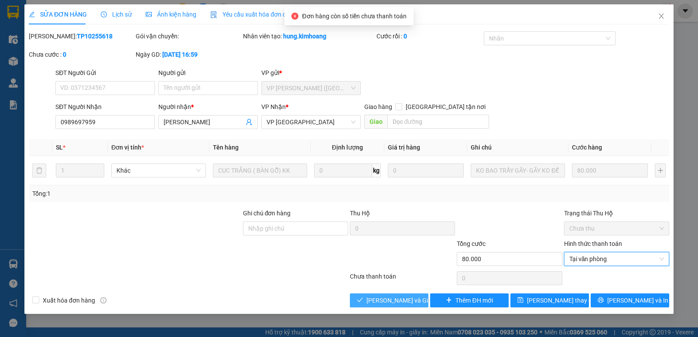
click at [407, 301] on span "[PERSON_NAME] và Giao hàng" at bounding box center [408, 301] width 84 height 10
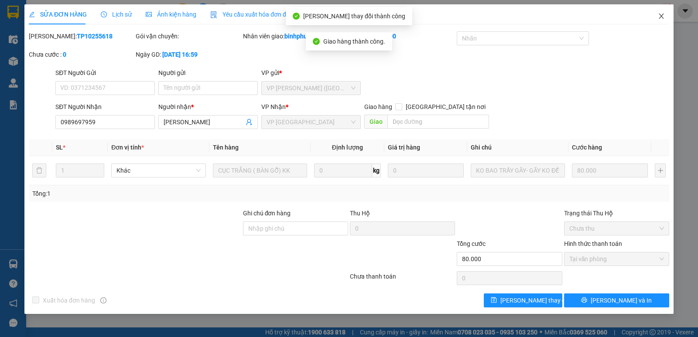
click at [655, 13] on span "Close" at bounding box center [661, 16] width 24 height 24
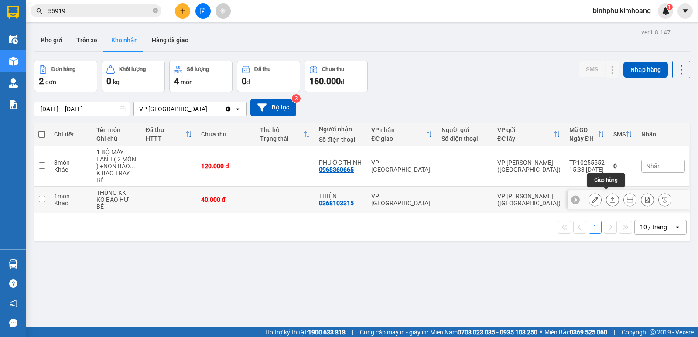
click at [606, 192] on button at bounding box center [612, 199] width 12 height 15
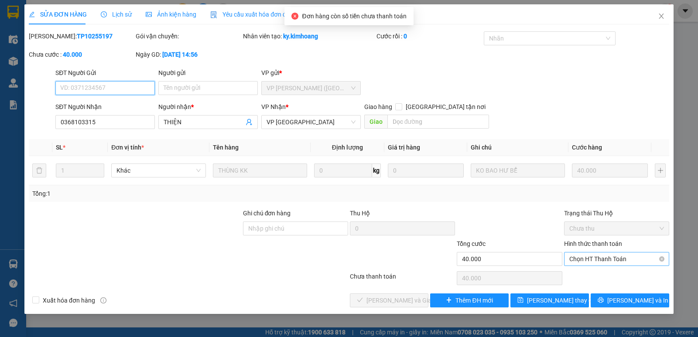
click at [592, 253] on span "Chọn HT Thanh Toán" at bounding box center [616, 259] width 95 height 13
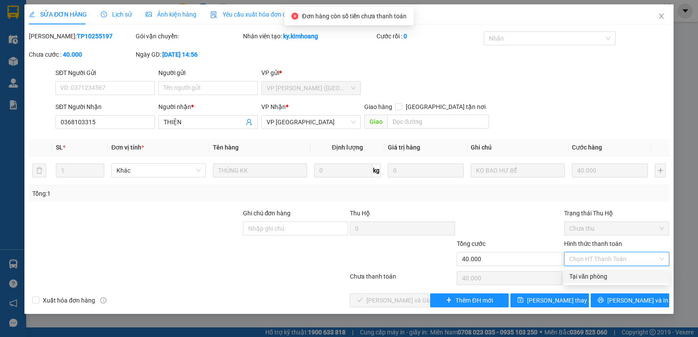
click at [586, 276] on div "Tại văn phòng" at bounding box center [616, 277] width 95 height 10
type input "0"
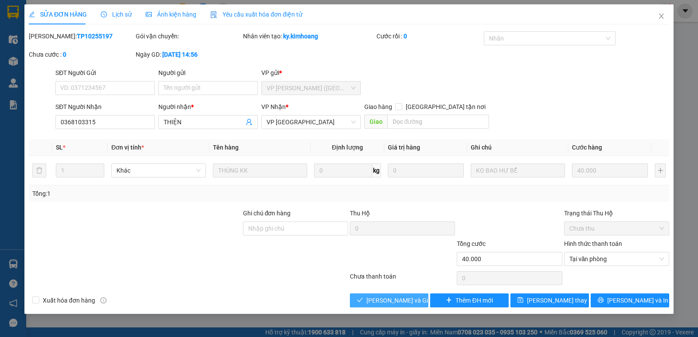
click at [405, 300] on span "[PERSON_NAME] và Giao hàng" at bounding box center [408, 301] width 84 height 10
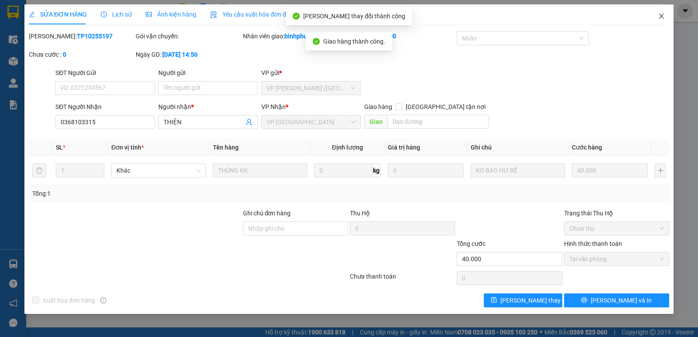
click at [660, 13] on span "Close" at bounding box center [661, 16] width 24 height 24
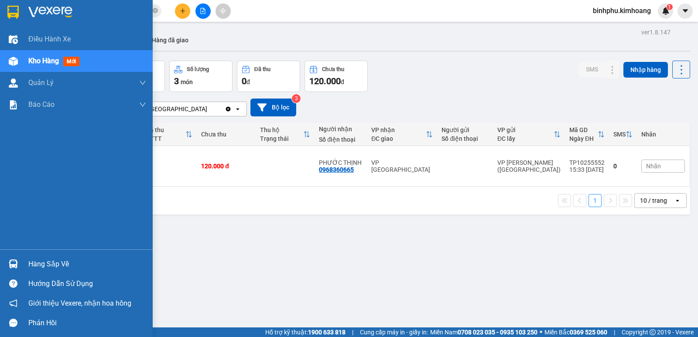
click at [18, 267] on div at bounding box center [13, 263] width 15 height 15
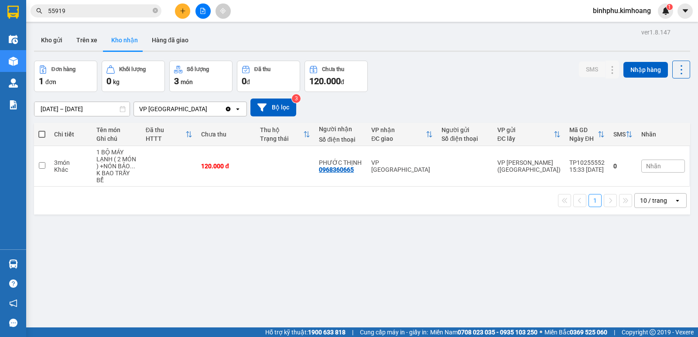
click at [571, 282] on section "Kết quả tìm kiếm ( 12 ) Bộ lọc Mã ĐH Trạng thái Món hàng Thu hộ Tổng cước Chưa …" at bounding box center [349, 168] width 698 height 337
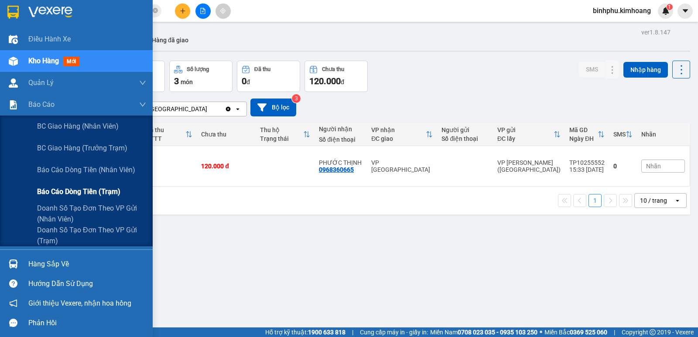
click at [42, 187] on span "Báo cáo dòng tiền (trạm)" at bounding box center [78, 191] width 83 height 11
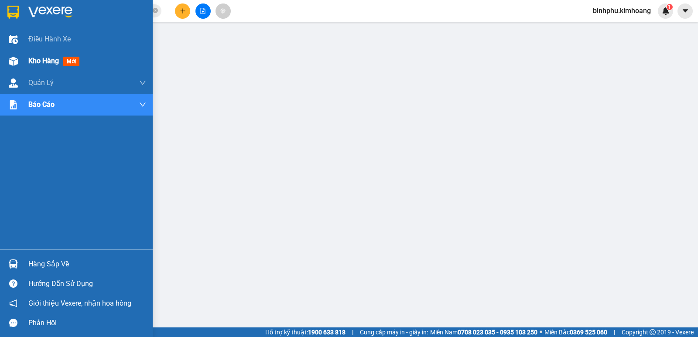
click at [27, 63] on div "Kho hàng mới" at bounding box center [76, 61] width 153 height 22
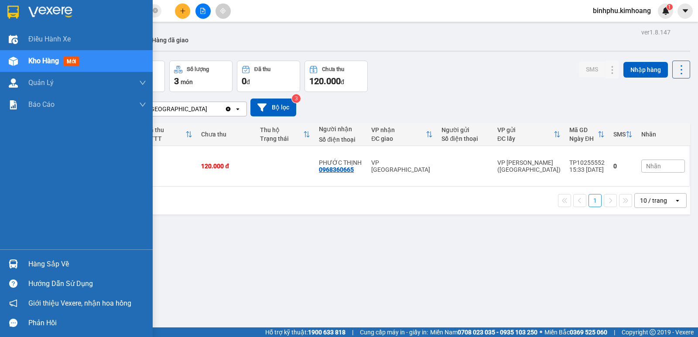
click at [36, 258] on div "Hàng sắp về" at bounding box center [87, 264] width 118 height 13
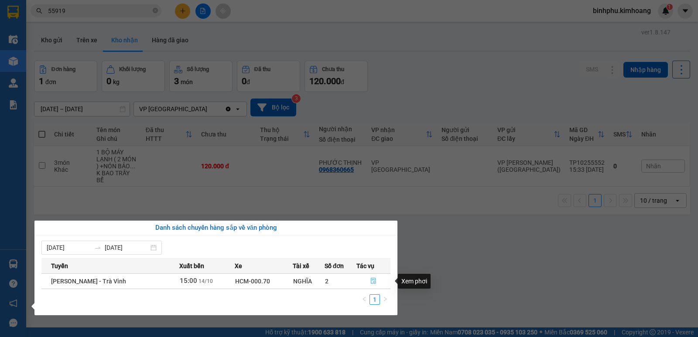
click at [370, 278] on icon "file-done" at bounding box center [373, 281] width 6 height 6
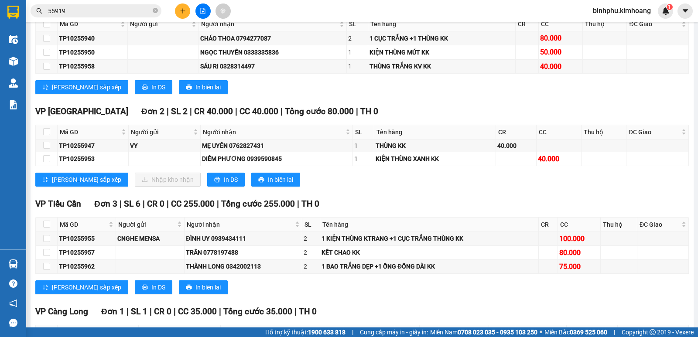
scroll to position [611, 0]
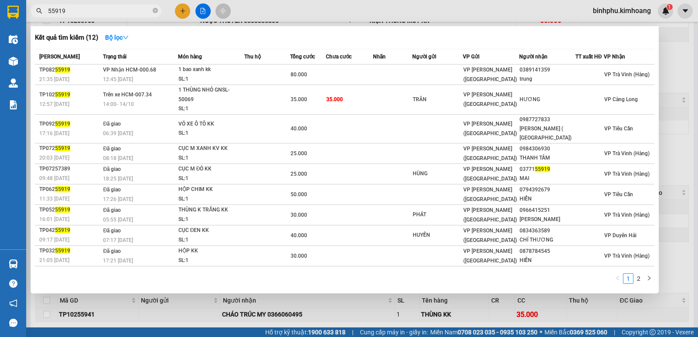
click at [141, 9] on input "55919" at bounding box center [99, 11] width 103 height 10
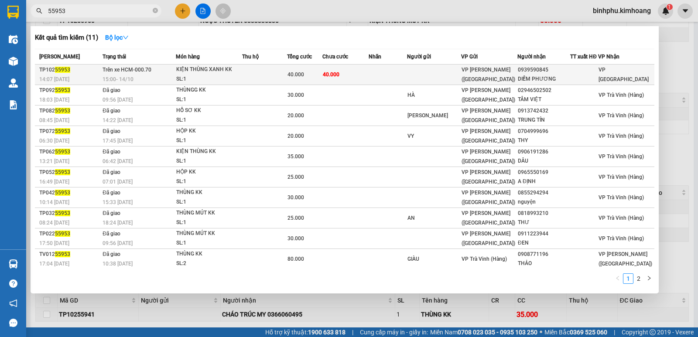
type input "55953"
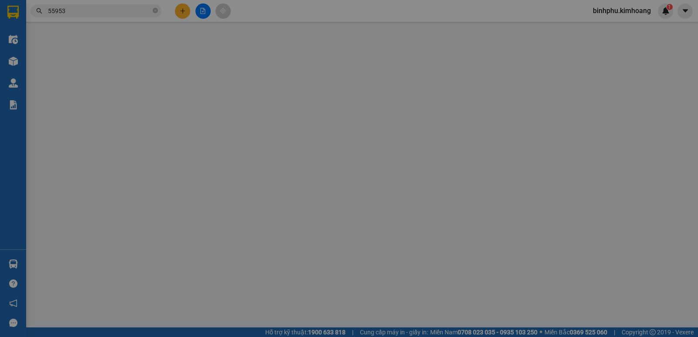
type input "0939590845"
type input "DIỄM PHƯƠNG"
type input "40.000"
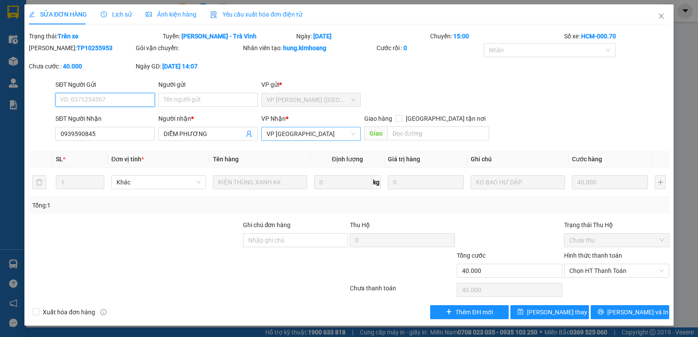
click at [329, 140] on div "VP [GEOGRAPHIC_DATA]" at bounding box center [310, 134] width 99 height 14
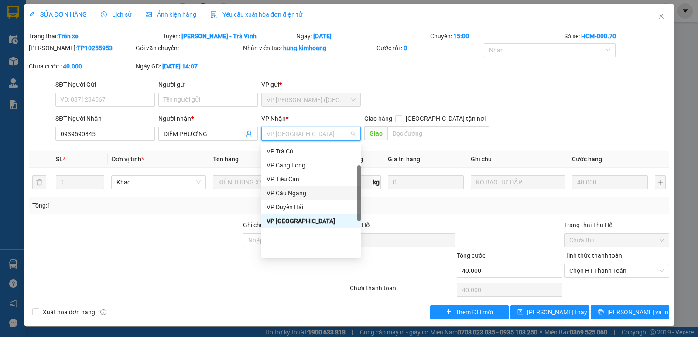
scroll to position [26, 0]
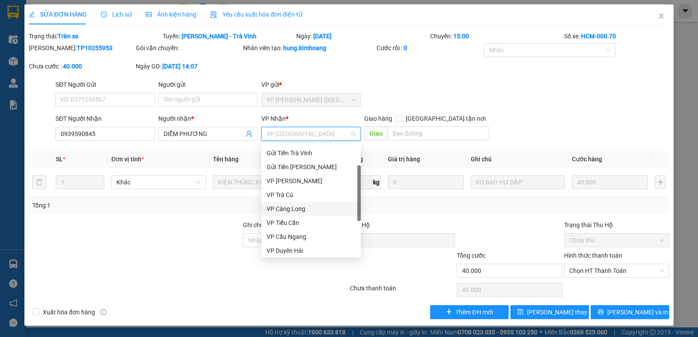
click at [299, 210] on div "VP Càng Long" at bounding box center [311, 209] width 89 height 10
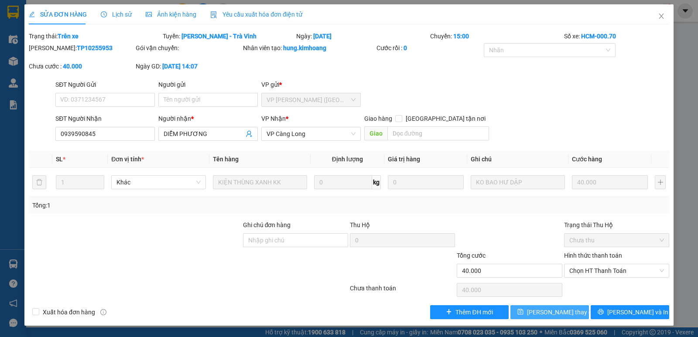
click at [548, 308] on span "[PERSON_NAME] thay đổi" at bounding box center [562, 313] width 70 height 10
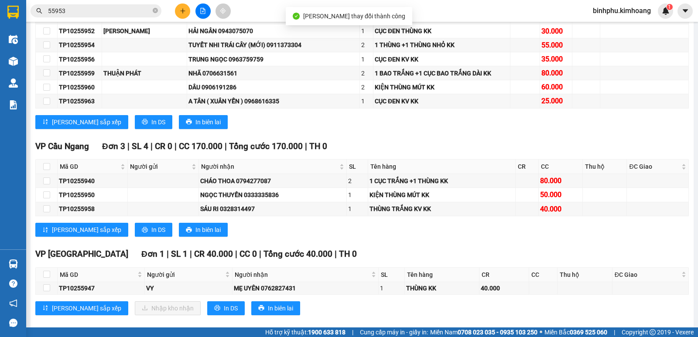
scroll to position [523, 0]
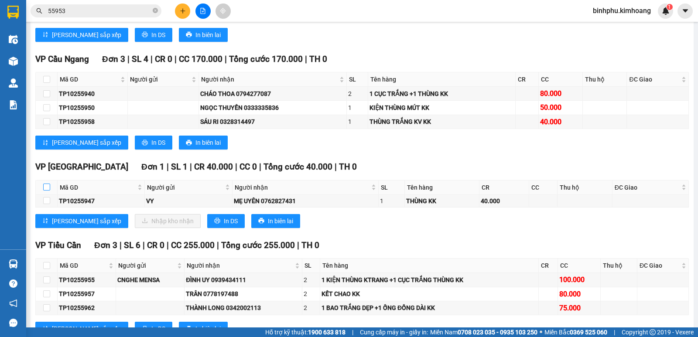
click at [49, 191] on input "checkbox" at bounding box center [46, 187] width 7 height 7
checkbox input "true"
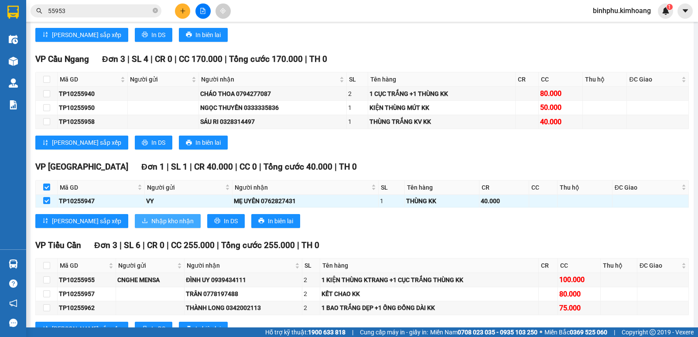
click at [151, 224] on span "Nhập kho nhận" at bounding box center [172, 221] width 42 height 10
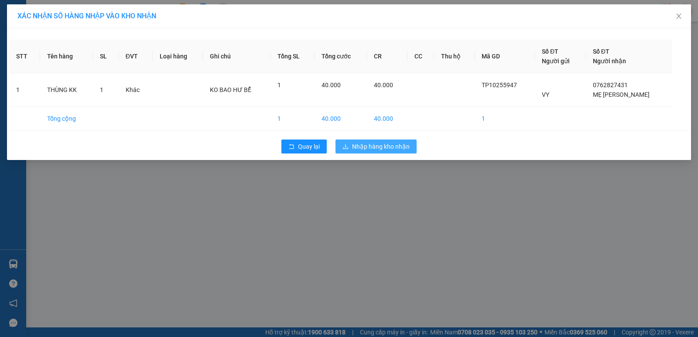
click at [369, 140] on button "Nhập hàng kho nhận" at bounding box center [375, 147] width 81 height 14
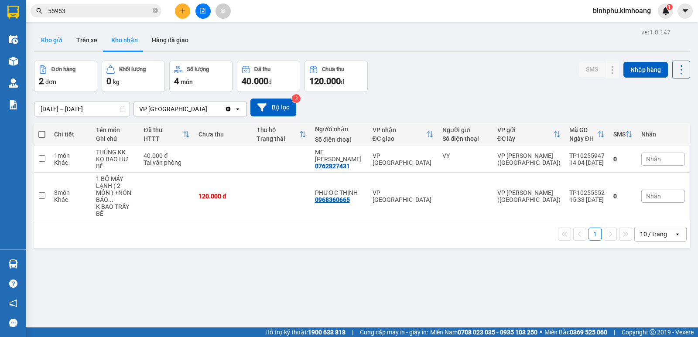
click at [65, 41] on button "Kho gửi" at bounding box center [51, 40] width 35 height 21
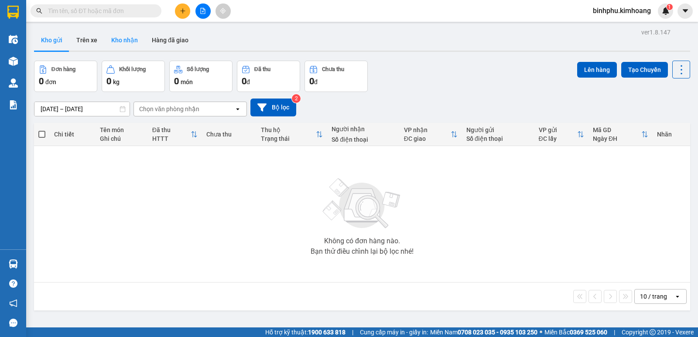
click at [131, 34] on button "Kho nhận" at bounding box center [124, 40] width 41 height 21
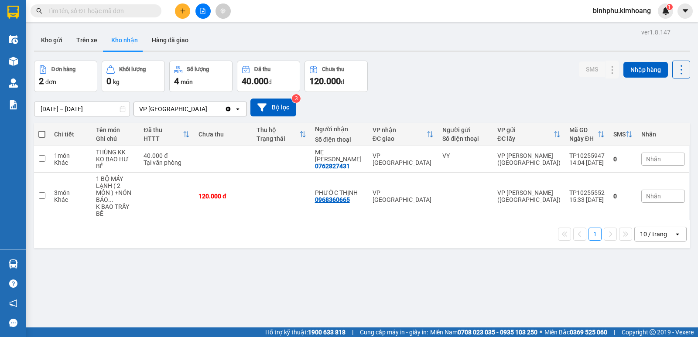
click at [122, 8] on input "text" at bounding box center [99, 11] width 103 height 10
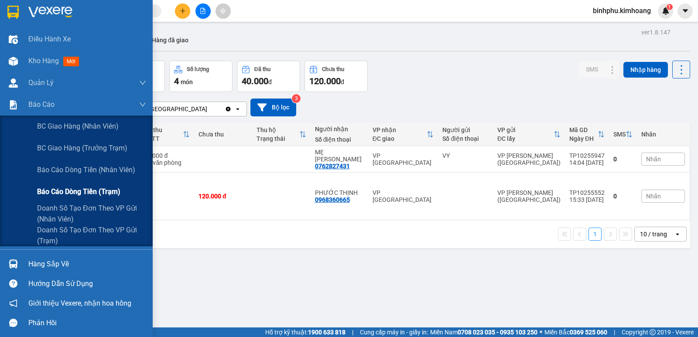
click at [35, 194] on div "Báo cáo dòng tiền (trạm)" at bounding box center [76, 192] width 153 height 22
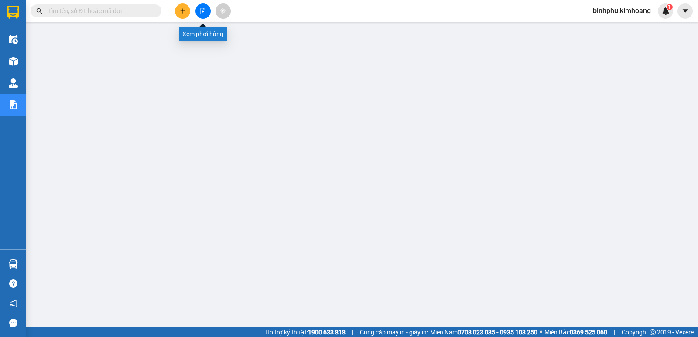
click at [202, 10] on icon "file-add" at bounding box center [203, 11] width 6 height 6
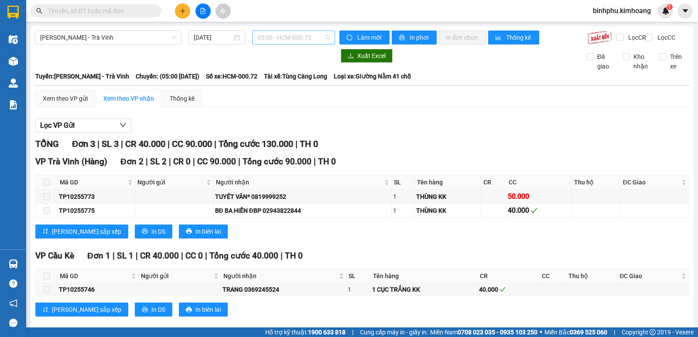
click at [318, 34] on span "05:00 - HCM-000.72" at bounding box center [293, 37] width 72 height 13
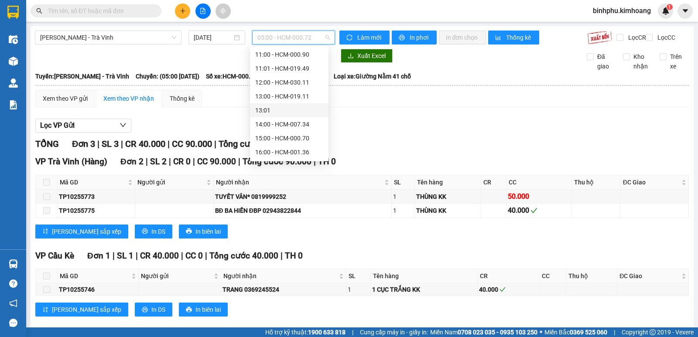
scroll to position [131, 0]
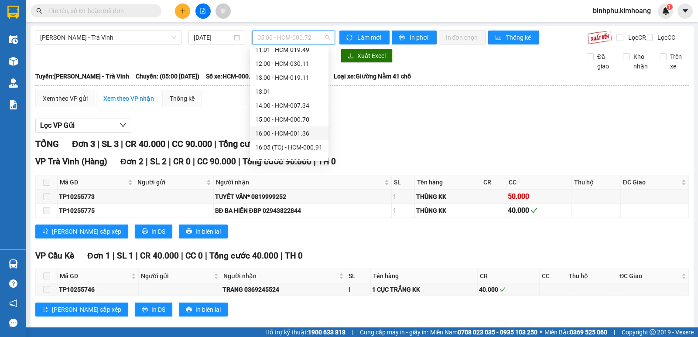
click at [289, 128] on div "16:00 - HCM-001.36" at bounding box center [289, 133] width 79 height 14
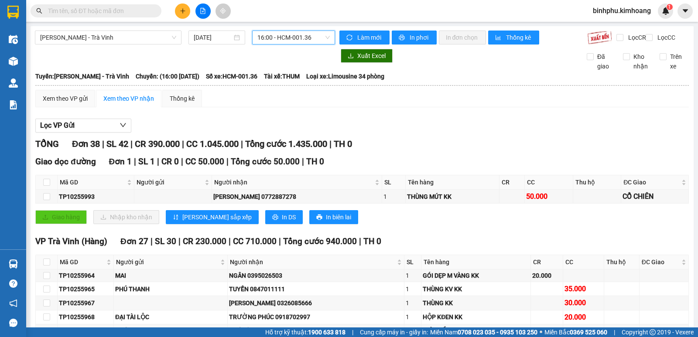
click at [314, 38] on span "16:00 - HCM-001.36" at bounding box center [293, 37] width 72 height 13
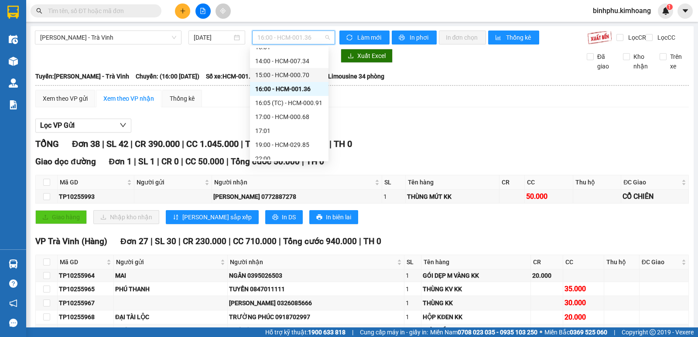
scroll to position [181, 0]
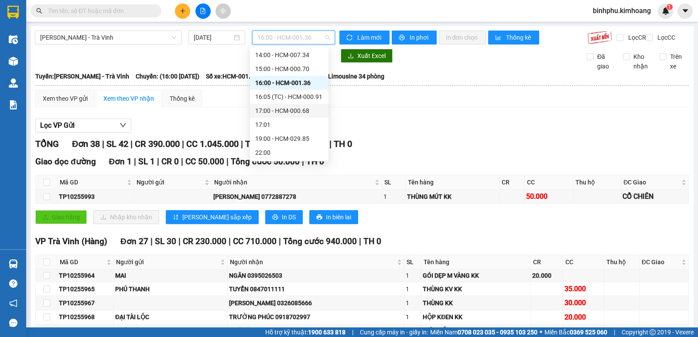
click at [281, 115] on div "17:00 - HCM-000.68" at bounding box center [289, 111] width 68 height 10
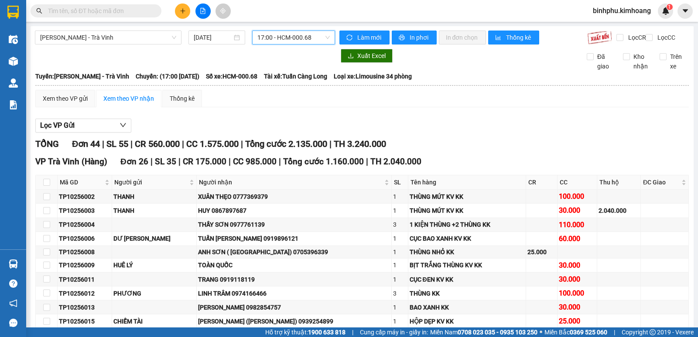
click at [317, 39] on span "17:00 - HCM-000.68" at bounding box center [293, 37] width 72 height 13
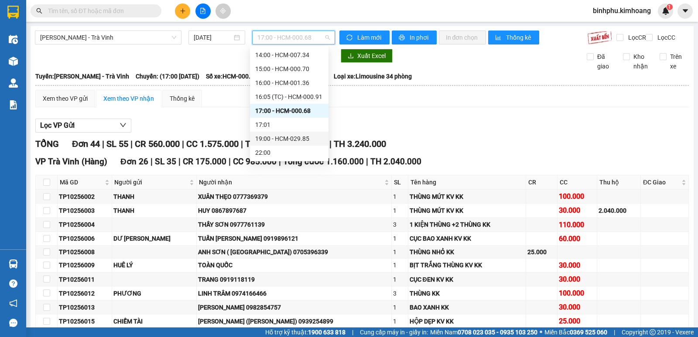
click at [285, 139] on div "19:00 - HCM-029.85" at bounding box center [289, 139] width 68 height 10
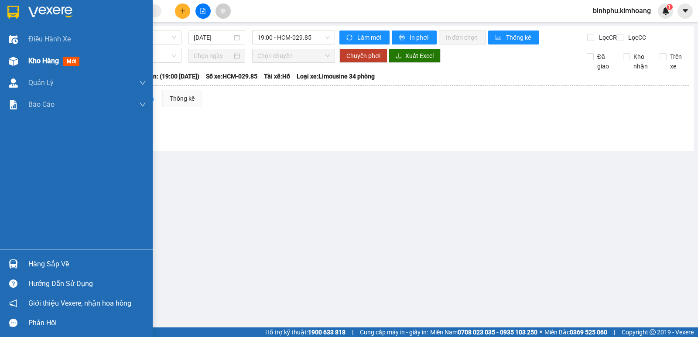
click at [22, 58] on div "Kho hàng mới" at bounding box center [76, 61] width 153 height 22
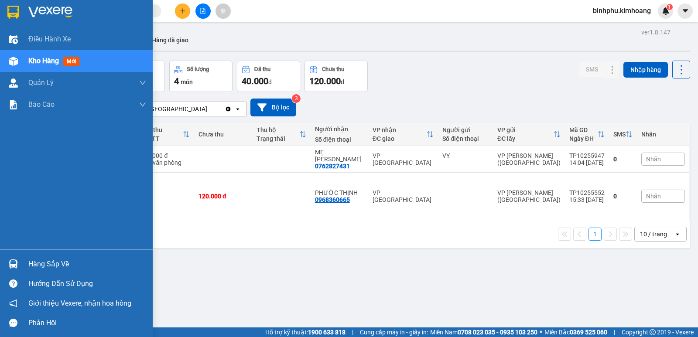
click at [24, 259] on div "Hàng sắp về" at bounding box center [76, 264] width 153 height 20
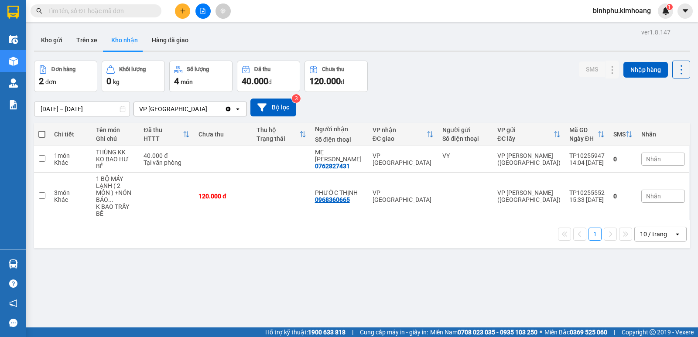
click at [231, 41] on section "Kết quả tìm kiếm ( 0 ) Bộ lọc No Data binhphu.kimhoang 1 Điều hành xe Kho hàng …" at bounding box center [349, 168] width 698 height 337
click at [206, 12] on button at bounding box center [202, 10] width 15 height 15
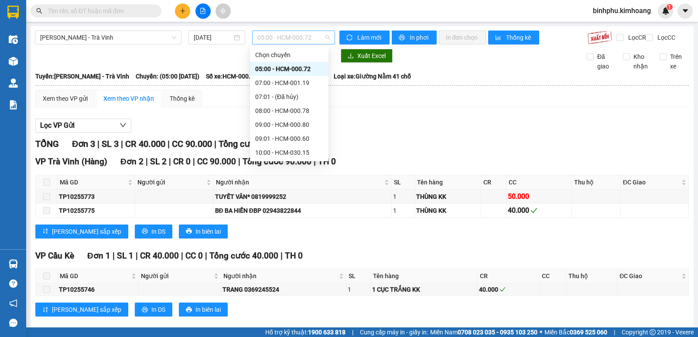
click at [312, 38] on span "05:00 - HCM-000.72" at bounding box center [293, 37] width 72 height 13
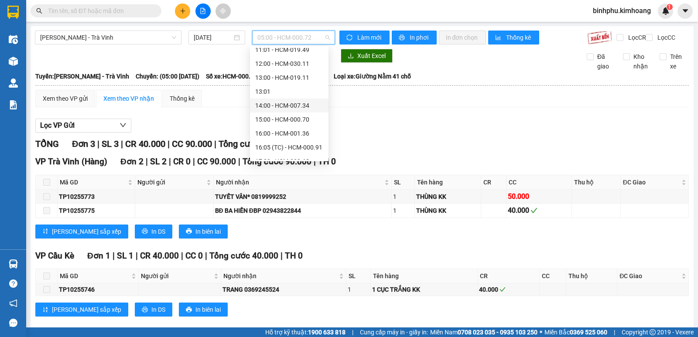
click at [270, 107] on div "14:00 - HCM-007.34" at bounding box center [289, 106] width 68 height 10
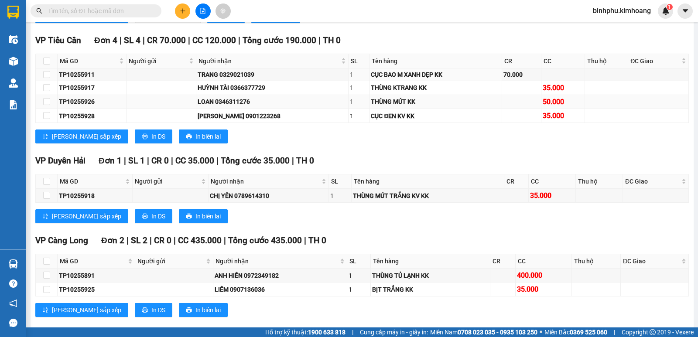
scroll to position [654, 0]
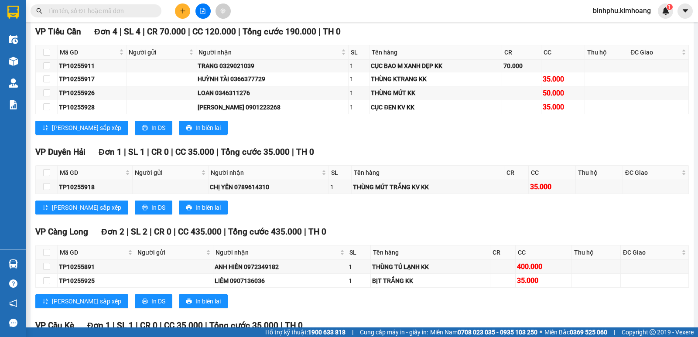
click at [141, 5] on span at bounding box center [96, 10] width 131 height 13
click at [141, 10] on input "text" at bounding box center [99, 11] width 103 height 10
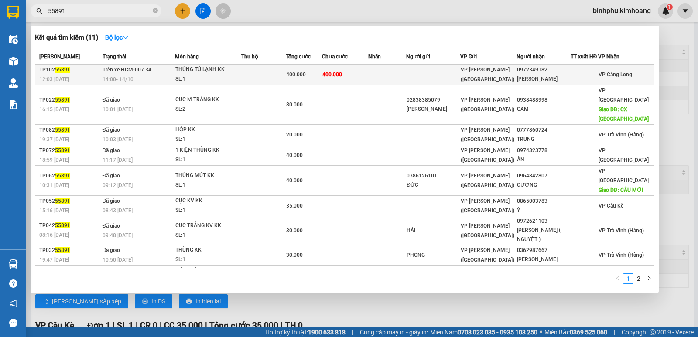
type input "55891"
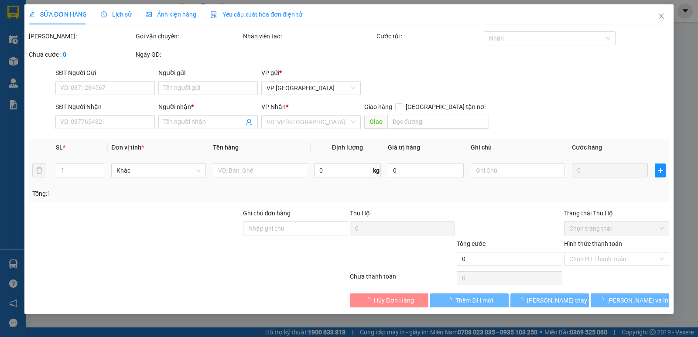
type input "0972349182"
type input "ANH HIỀN"
type input "400.000"
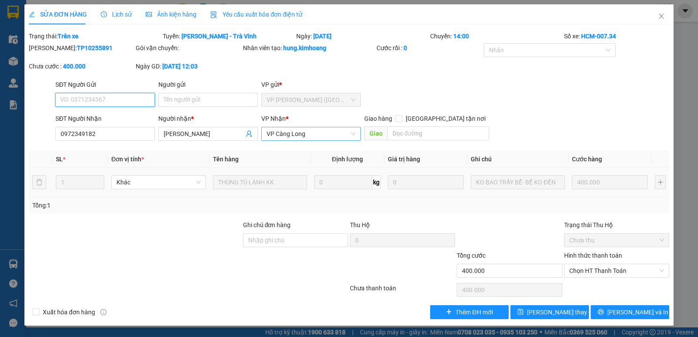
click at [309, 134] on span "VP Càng Long" at bounding box center [311, 133] width 89 height 13
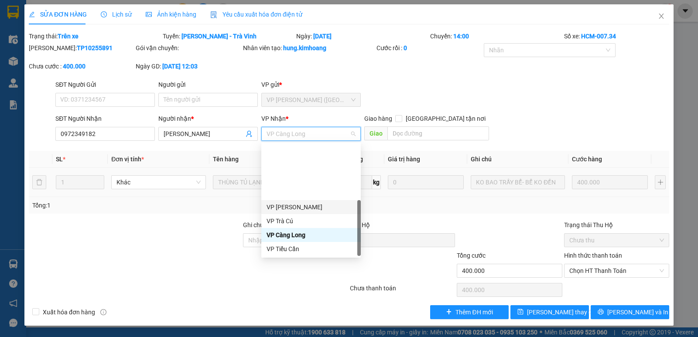
scroll to position [70, 0]
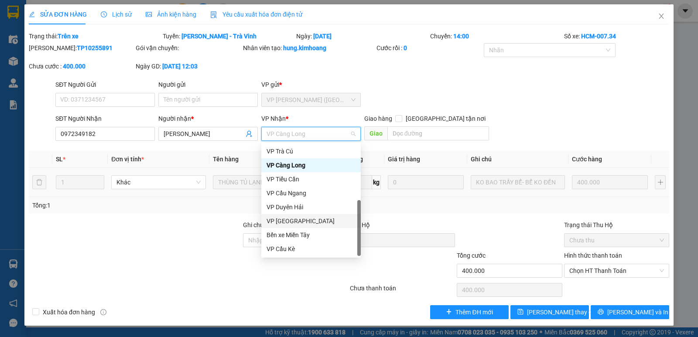
click at [291, 219] on div "VP [GEOGRAPHIC_DATA]" at bounding box center [311, 221] width 89 height 10
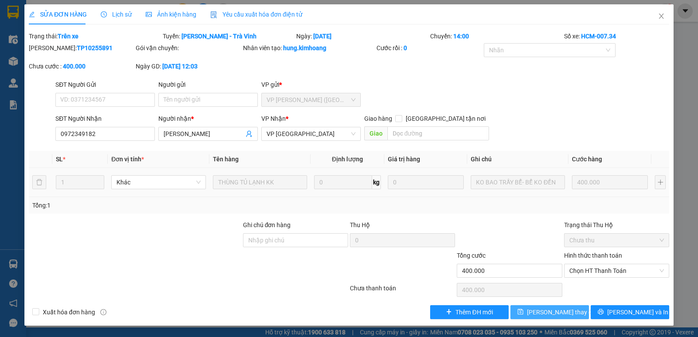
click at [577, 312] on button "[PERSON_NAME] thay đổi" at bounding box center [549, 312] width 79 height 14
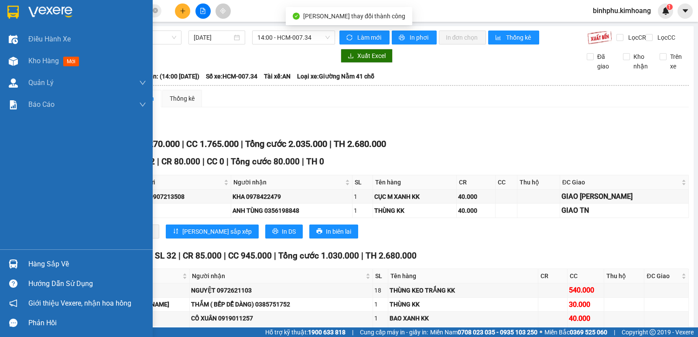
click at [9, 271] on div at bounding box center [13, 263] width 15 height 15
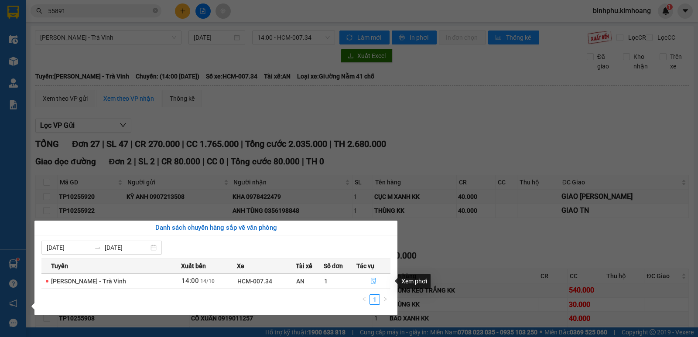
click at [375, 282] on icon "file-done" at bounding box center [373, 281] width 5 height 6
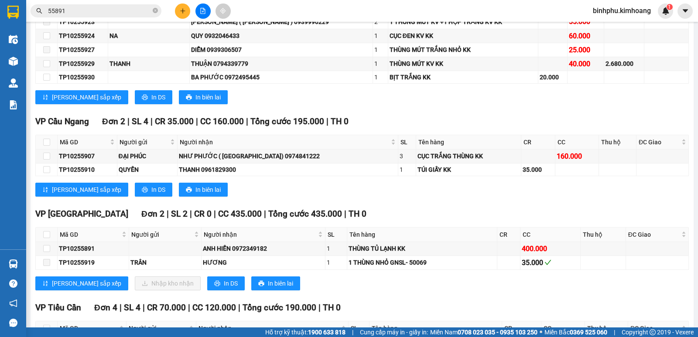
scroll to position [393, 0]
click at [43, 238] on input "checkbox" at bounding box center [46, 234] width 7 height 7
checkbox input "true"
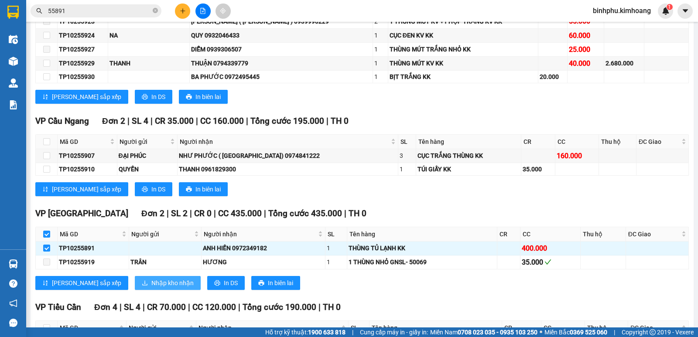
click at [151, 288] on span "Nhập kho nhận" at bounding box center [172, 283] width 42 height 10
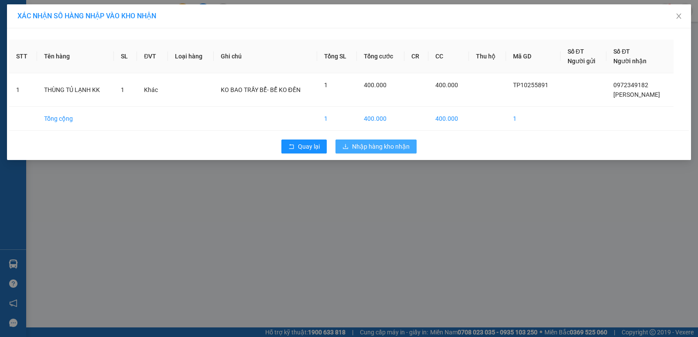
click at [369, 151] on span "Nhập hàng kho nhận" at bounding box center [381, 147] width 58 height 10
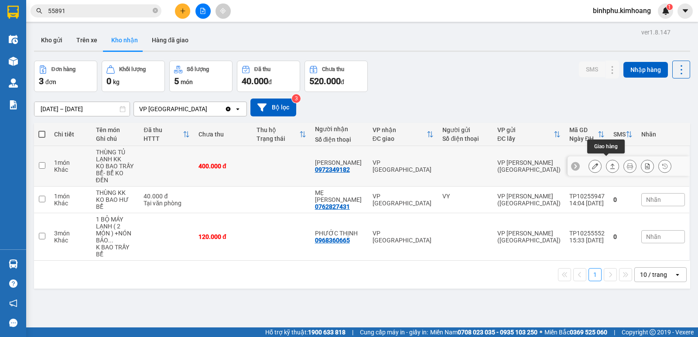
click at [609, 163] on icon at bounding box center [612, 166] width 6 height 6
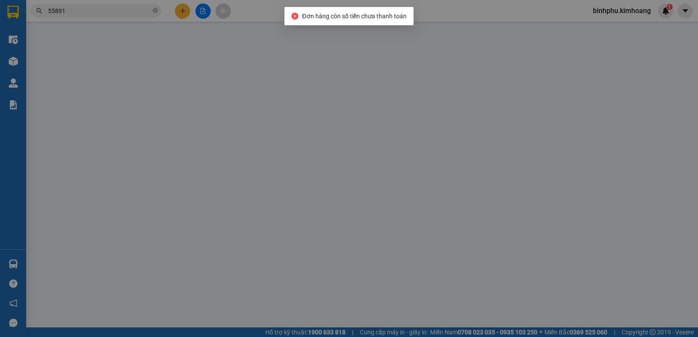
type input "0972349182"
type input "ANH HIỀN"
type input "400.000"
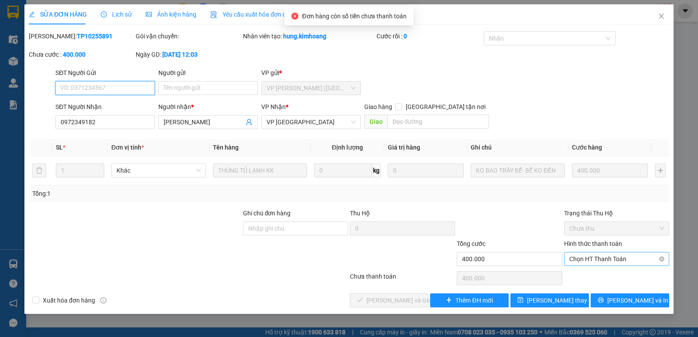
click at [598, 260] on span "Chọn HT Thanh Toán" at bounding box center [616, 259] width 95 height 13
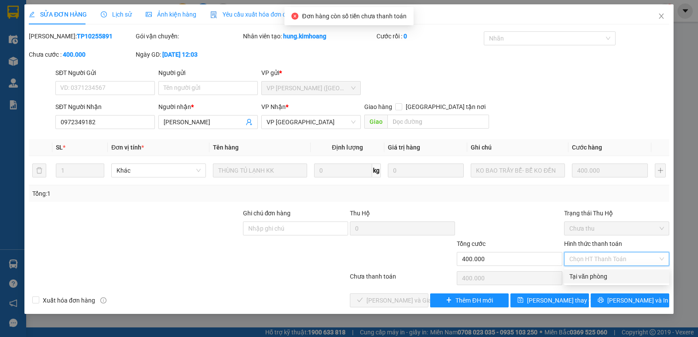
click at [597, 272] on div "Tại văn phòng" at bounding box center [616, 277] width 95 height 10
type input "0"
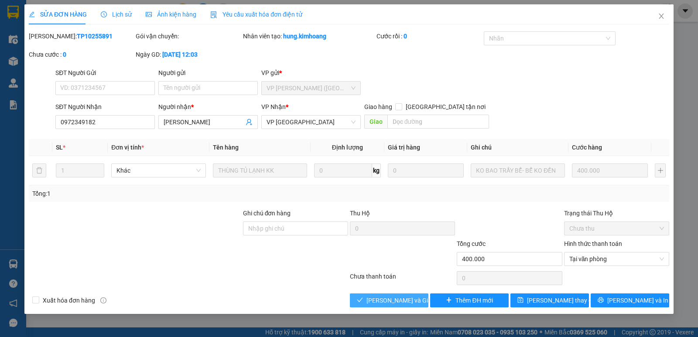
click at [391, 303] on span "[PERSON_NAME] và Giao hàng" at bounding box center [408, 301] width 84 height 10
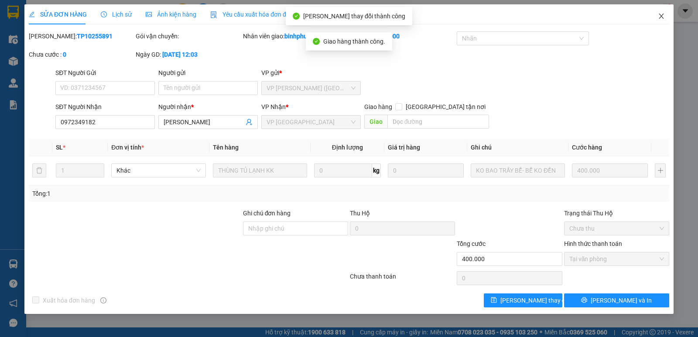
click at [654, 12] on span "Close" at bounding box center [661, 16] width 24 height 24
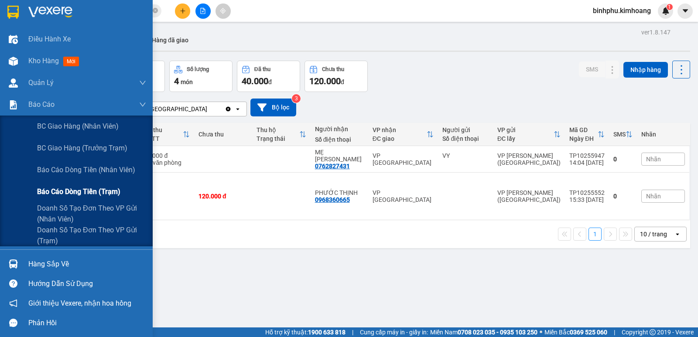
click at [69, 198] on div "Báo cáo dòng tiền (trạm)" at bounding box center [91, 192] width 109 height 22
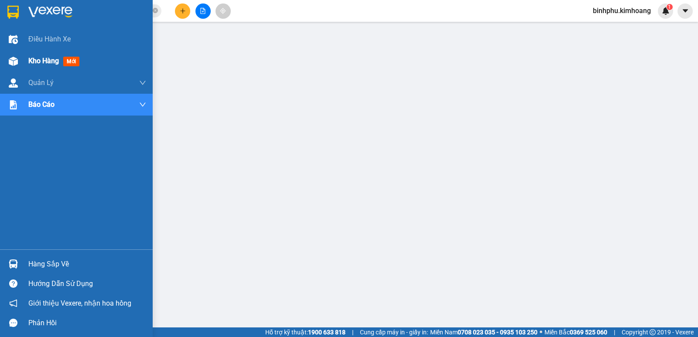
click at [26, 54] on div "Kho hàng mới" at bounding box center [76, 61] width 153 height 22
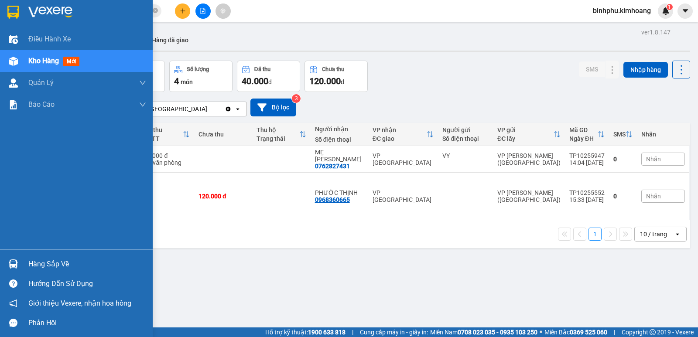
click at [41, 261] on div "Hàng sắp về" at bounding box center [87, 264] width 118 height 13
click at [21, 208] on div "Điều hành xe Kho hàng mới Quản [PERSON_NAME] lý chuyến Quản lý khách hàng mới B…" at bounding box center [76, 168] width 153 height 337
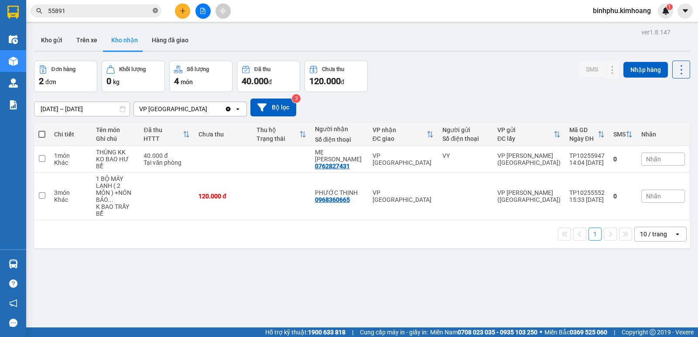
click at [156, 13] on icon "close-circle" at bounding box center [155, 10] width 5 height 5
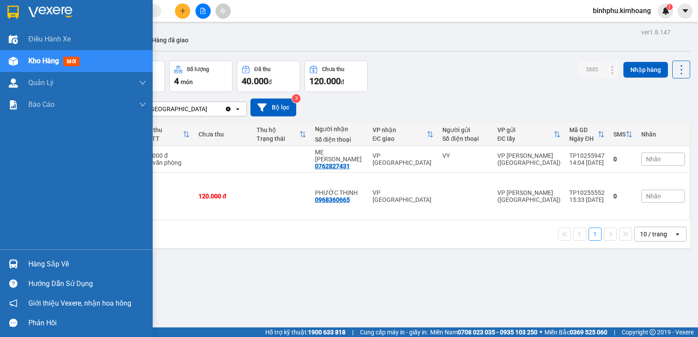
click at [4, 261] on div "Hàng sắp về" at bounding box center [76, 264] width 153 height 20
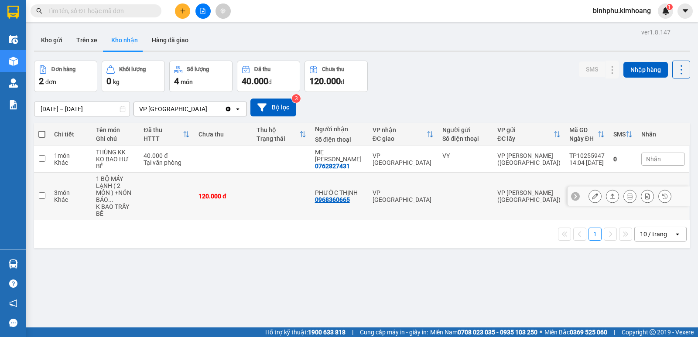
click at [450, 201] on section "Kết quả tìm kiếm ( 11 ) Bộ lọc Mã ĐH Trạng thái Món hàng Thu hộ Tổng cước Chưa …" at bounding box center [349, 168] width 698 height 337
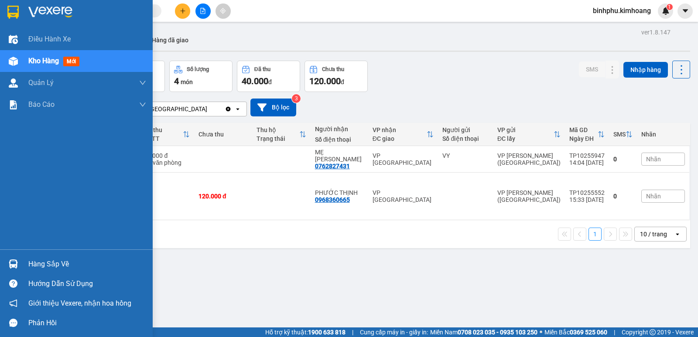
click at [32, 270] on div "Hàng sắp về" at bounding box center [87, 264] width 118 height 13
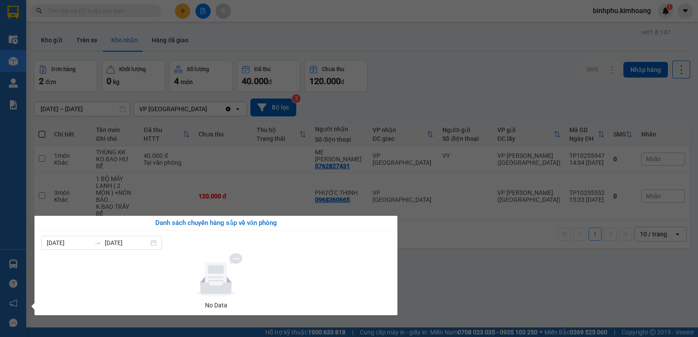
click at [16, 219] on div "Điều hành xe Kho hàng mới Quản [PERSON_NAME] lý chuyến Quản lý khách hàng mới B…" at bounding box center [13, 168] width 26 height 337
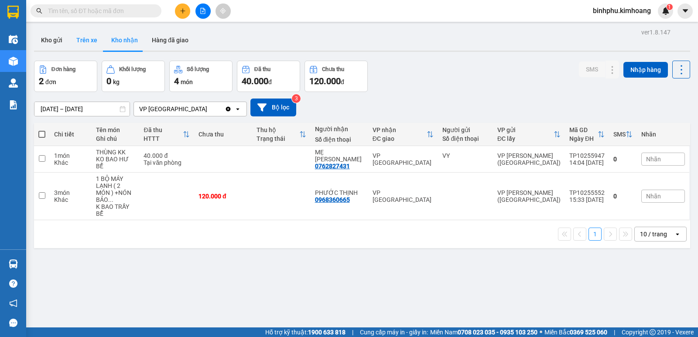
click at [80, 34] on button "Trên xe" at bounding box center [86, 40] width 35 height 21
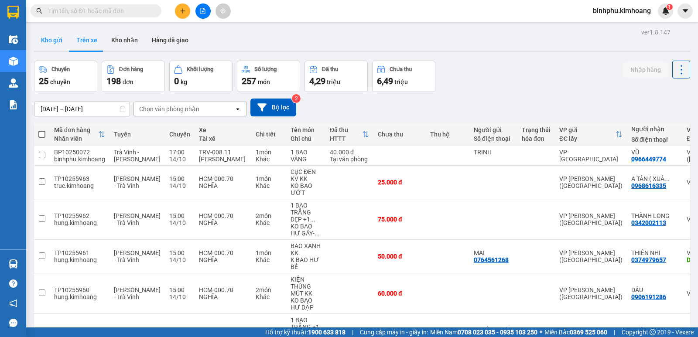
click at [55, 38] on button "Kho gửi" at bounding box center [51, 40] width 35 height 21
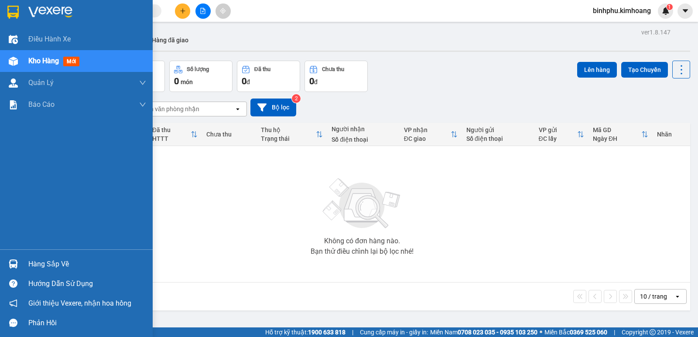
click at [20, 268] on div at bounding box center [13, 263] width 15 height 15
click at [0, 207] on div "Điều hành xe Kho hàng mới Quản [PERSON_NAME] lý chuyến Quản lý khách hàng mới B…" at bounding box center [76, 168] width 153 height 337
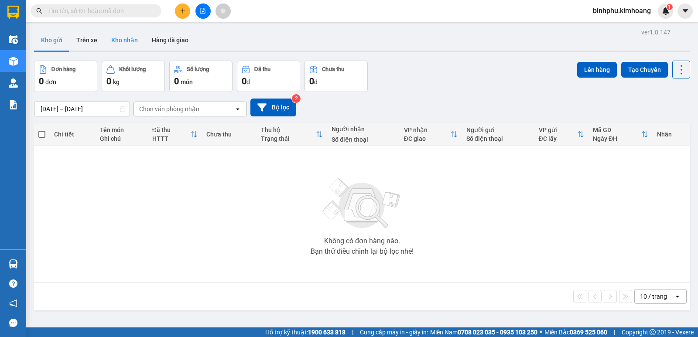
click at [131, 31] on button "Kho nhận" at bounding box center [124, 40] width 41 height 21
